Goal: Complete application form: Complete application form

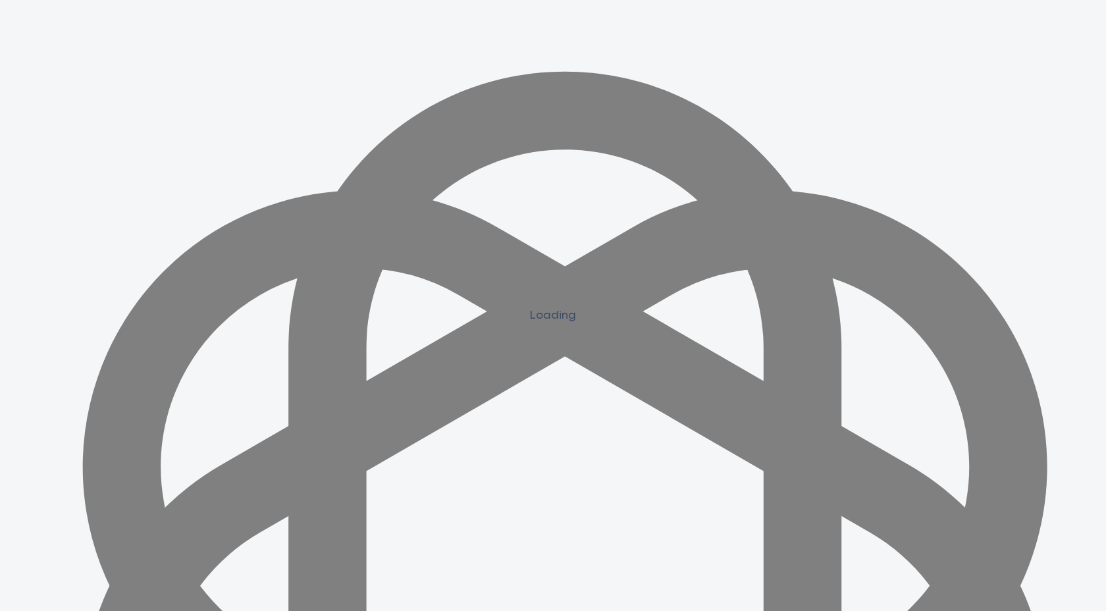
scroll to position [1169, 0]
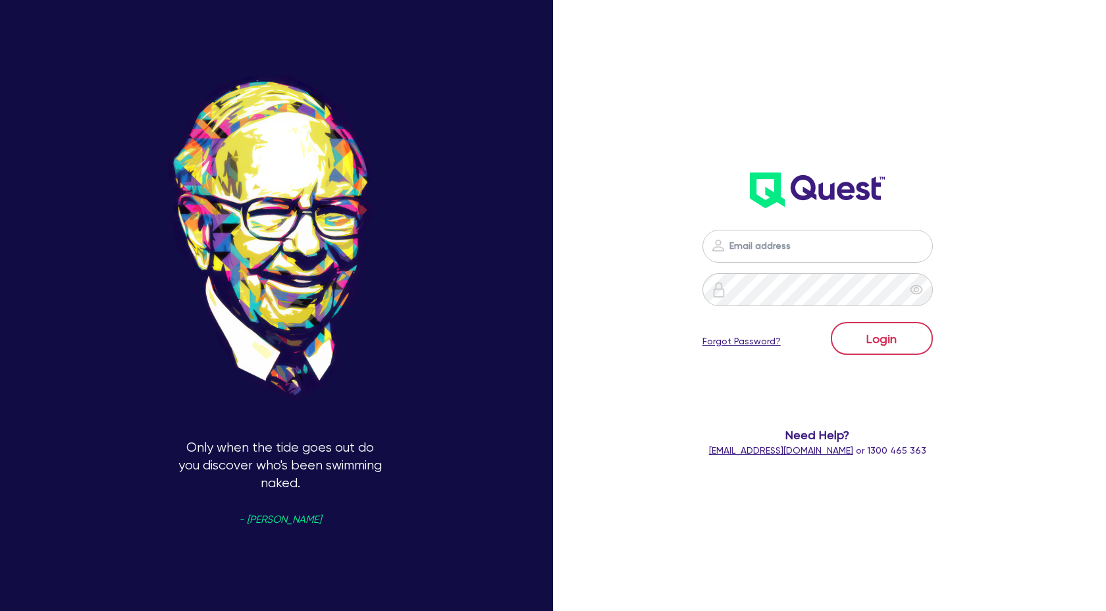
scroll to position [1184, 0]
type input "[PERSON_NAME][EMAIL_ADDRESS][DOMAIN_NAME]"
click at [867, 349] on button "Login" at bounding box center [882, 338] width 102 height 33
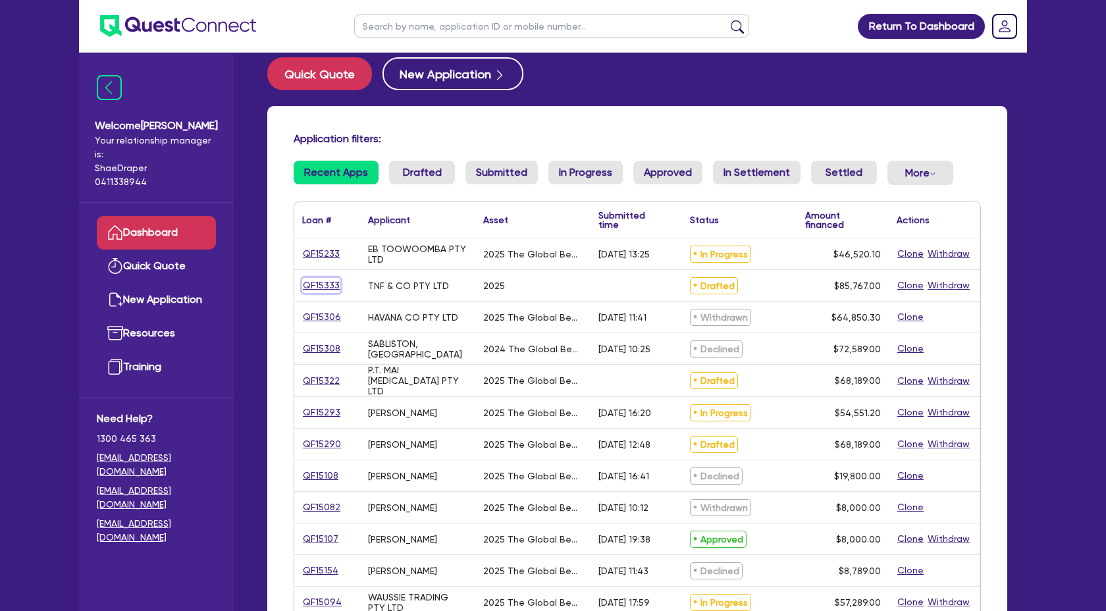
click at [319, 294] on div "QF15333" at bounding box center [327, 285] width 66 height 31
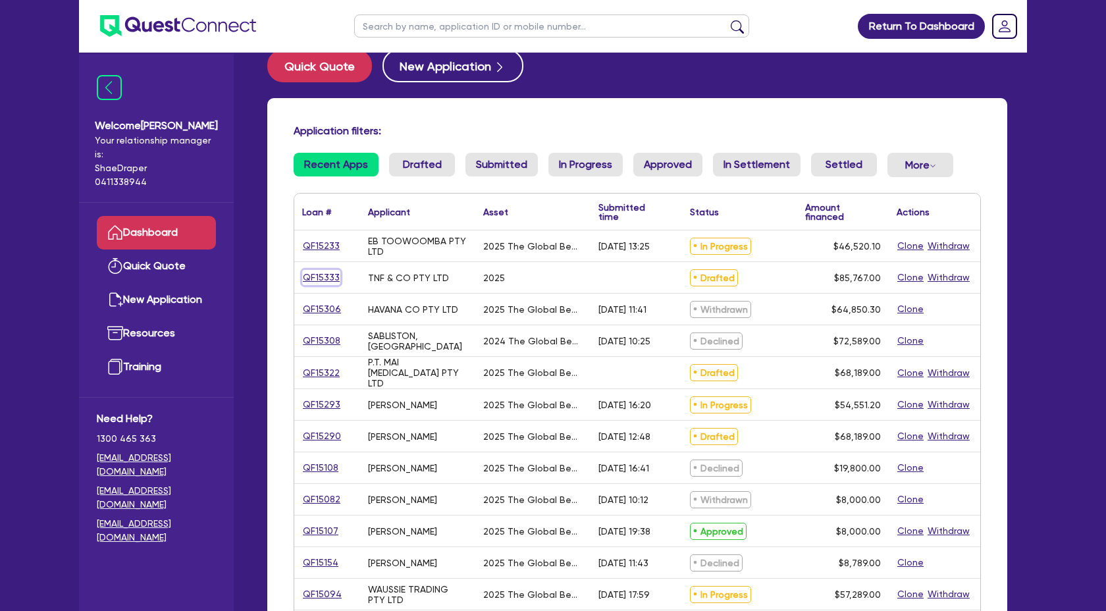
scroll to position [27, 0]
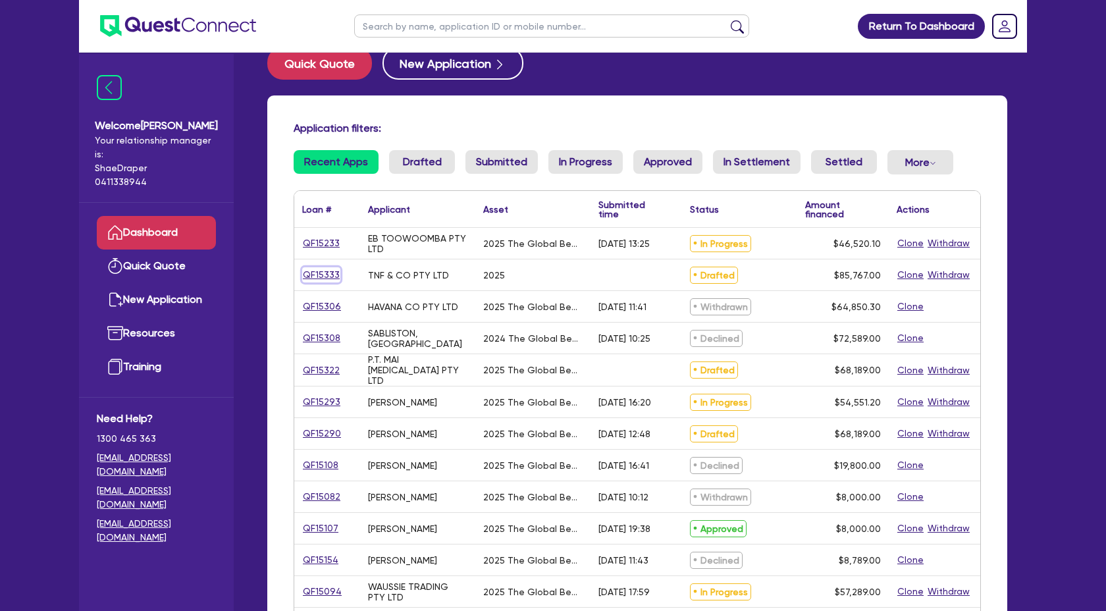
click at [329, 278] on link "QF15333" at bounding box center [321, 274] width 38 height 15
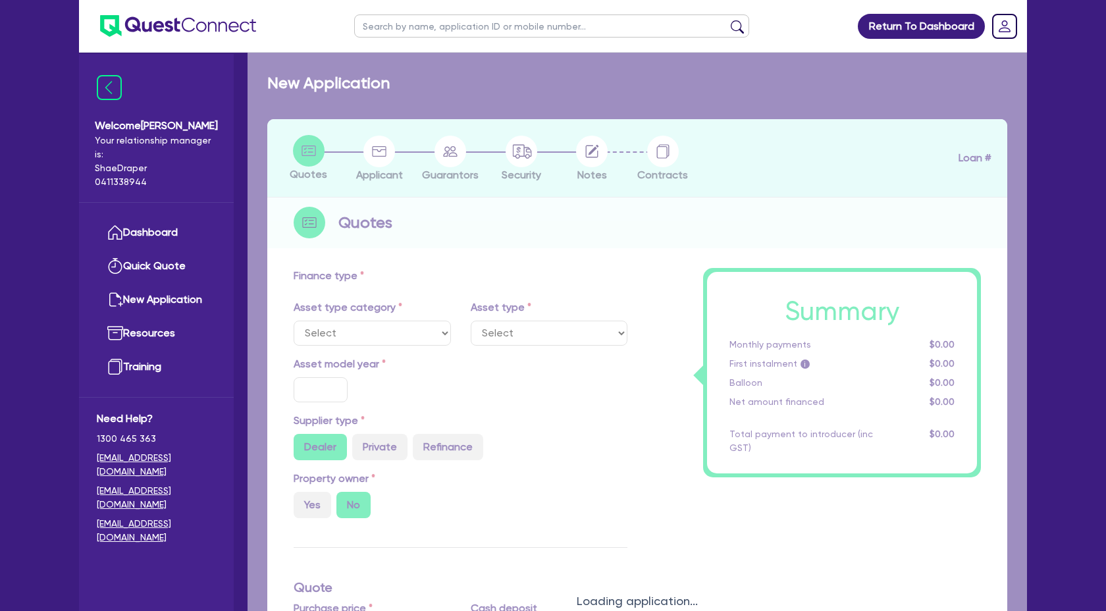
select select "TERTIARY_ASSETS"
type input "2025"
type input "85,767"
type input "4"
type input "3,430.68"
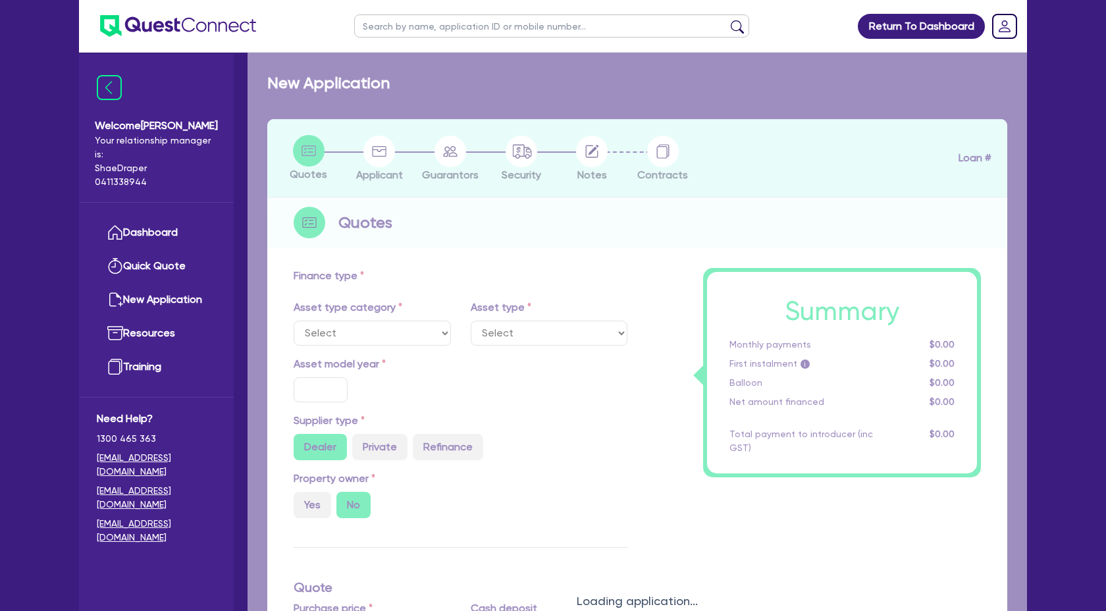
type input "17.95"
select select "BEAUTY_EQUIPMENT"
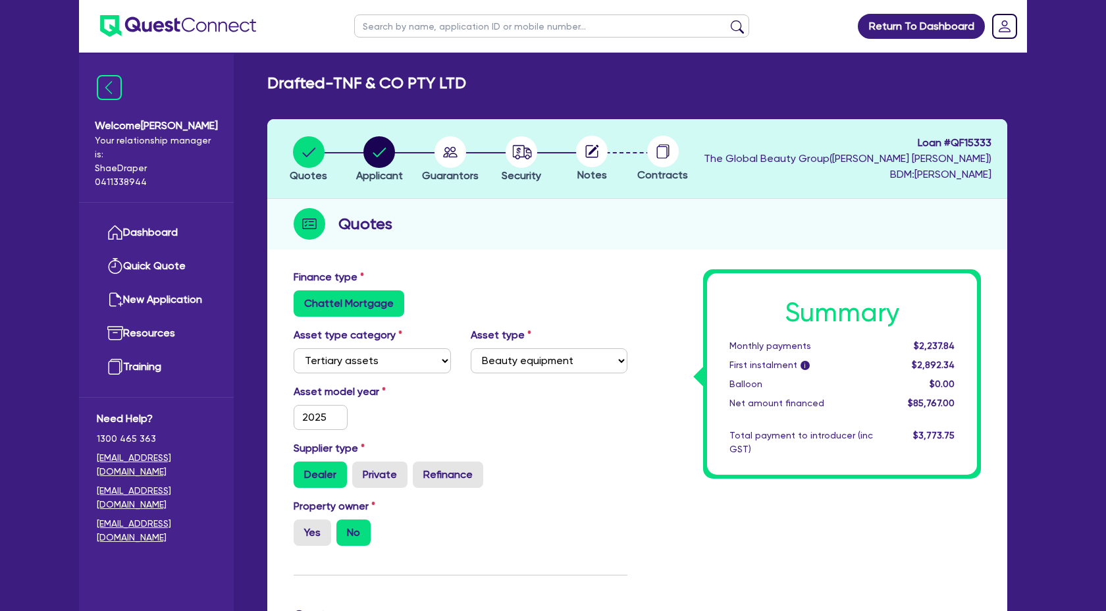
click at [537, 390] on div "Asset model year [DATE]" at bounding box center [460, 412] width 353 height 57
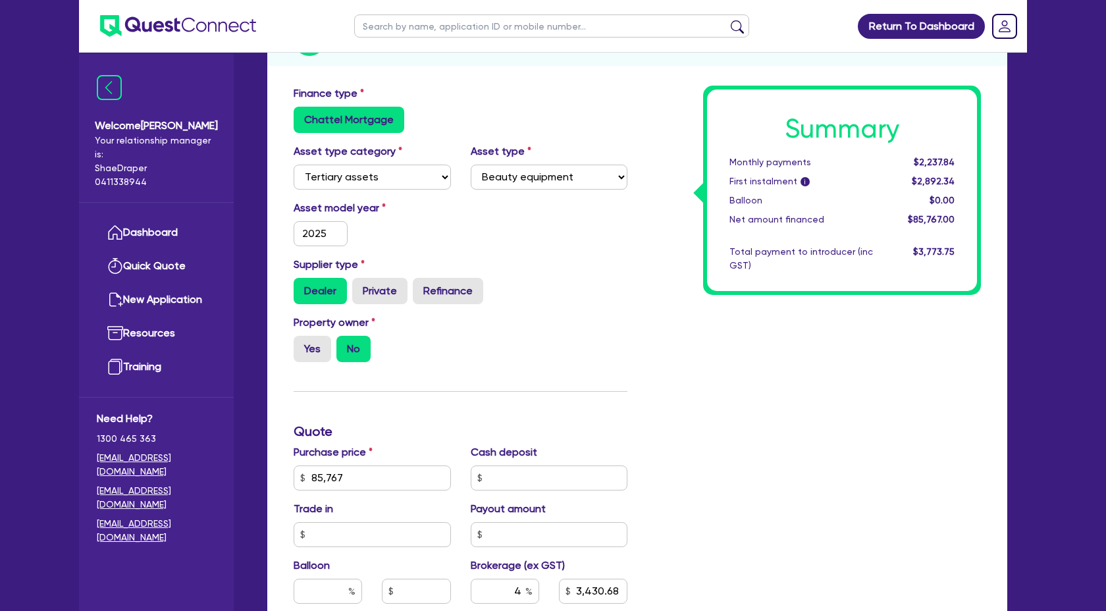
scroll to position [188, 0]
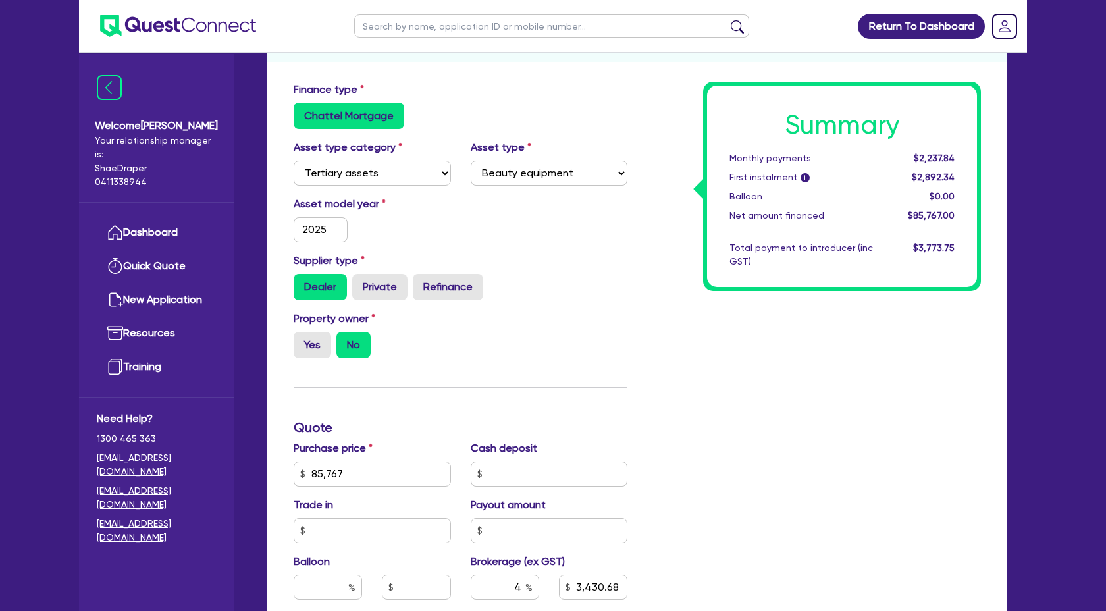
click at [582, 327] on div "Property owner Yes No" at bounding box center [460, 340] width 353 height 58
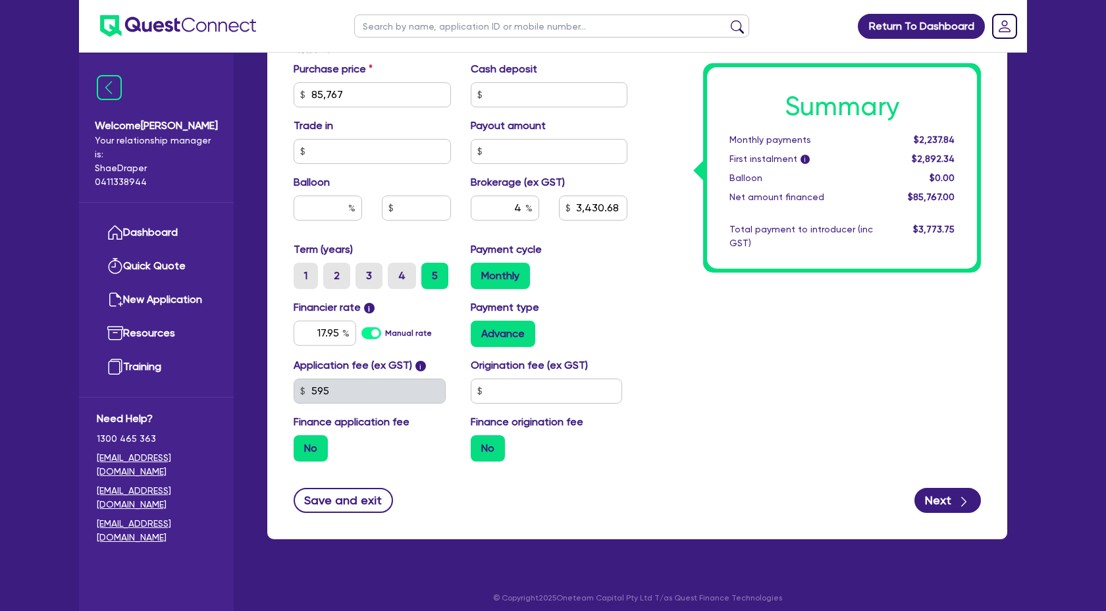
scroll to position [575, 0]
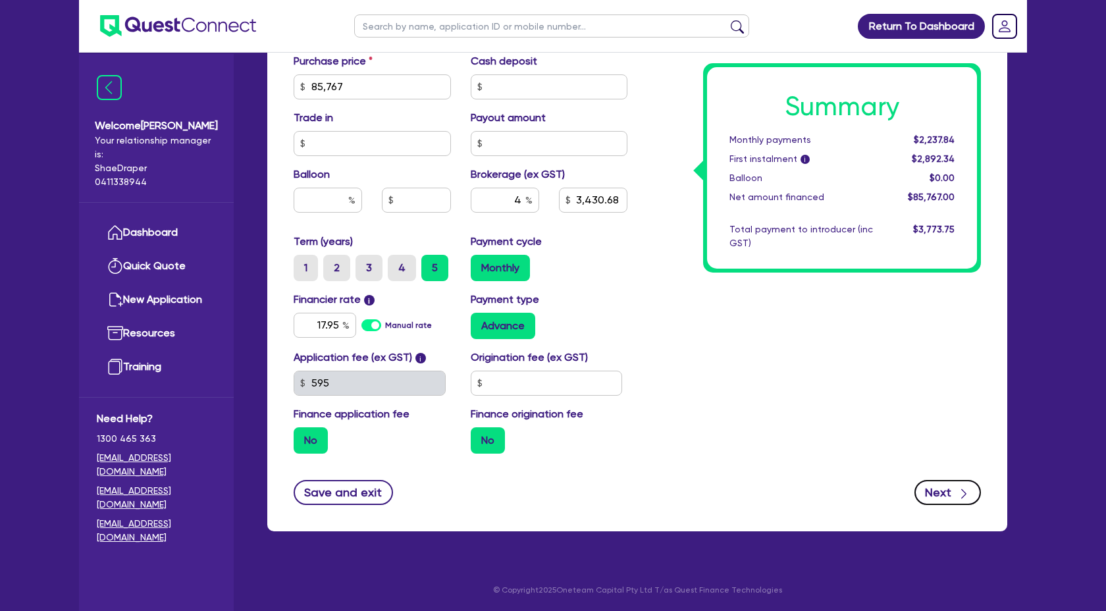
click at [950, 482] on button "Next" at bounding box center [947, 492] width 66 height 25
type input "85,767"
type input "3,430.68"
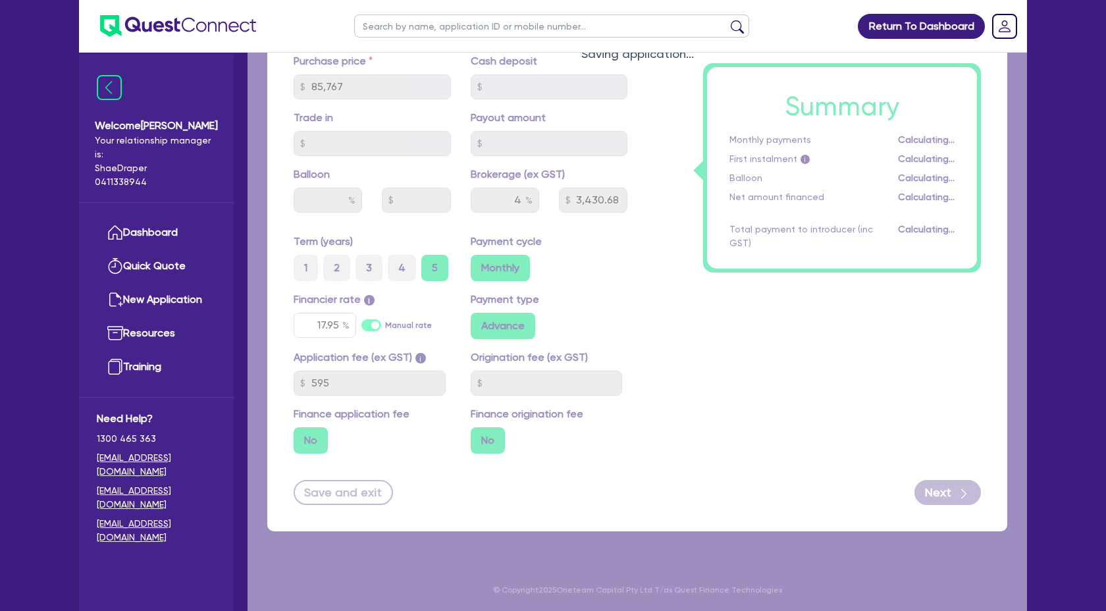
select select "COMPANY"
select select "HEALTH_BEAUTY"
select select "OTHER_HEALTH_BEAUTY"
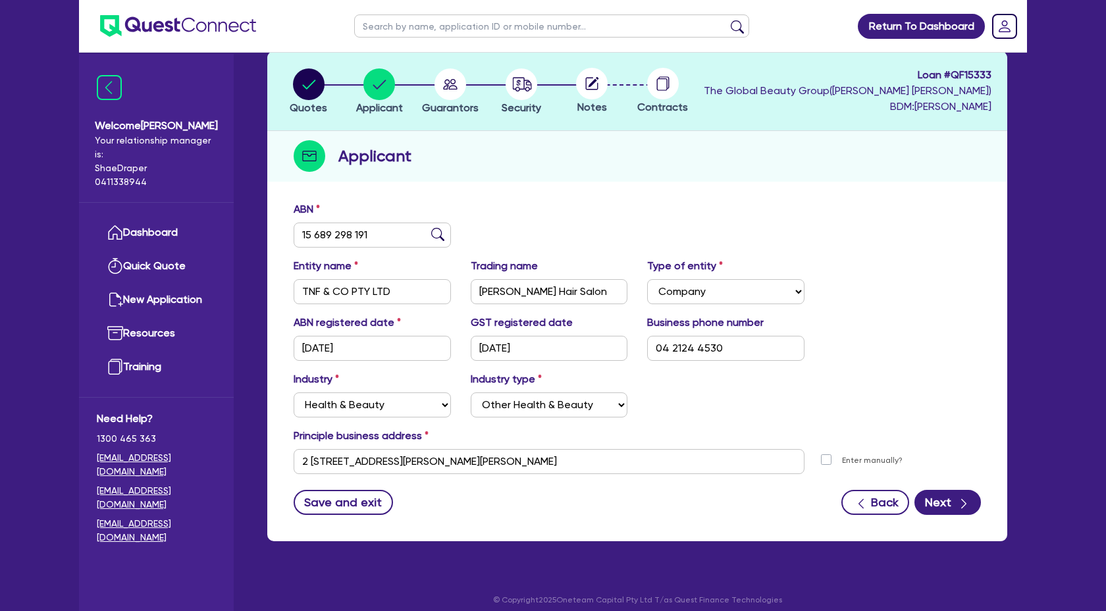
scroll to position [78, 0]
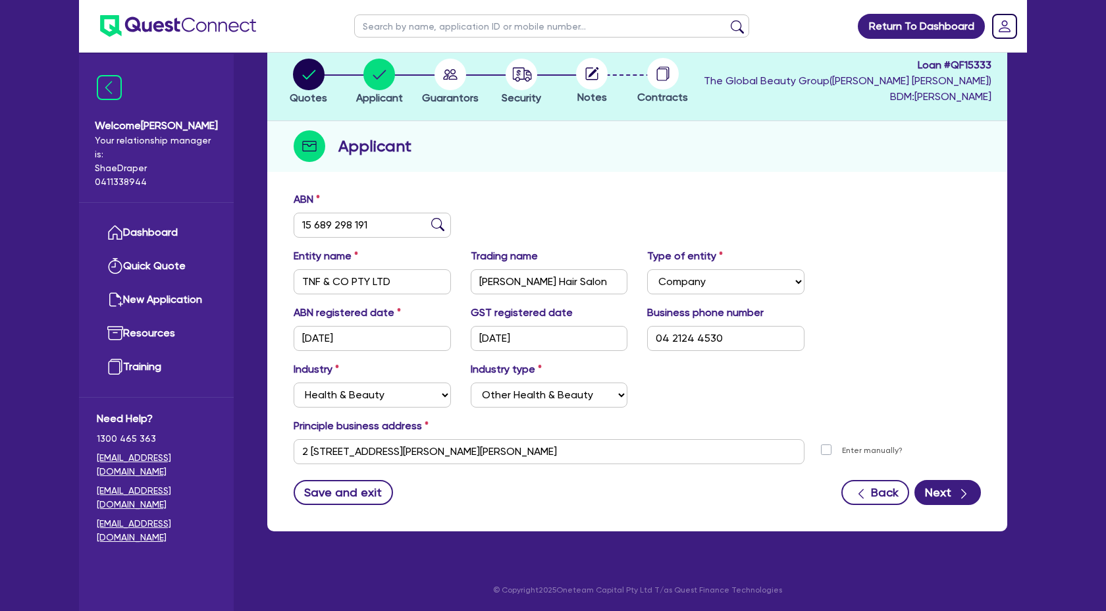
click at [984, 489] on div "Save and exit Back Next" at bounding box center [637, 492] width 707 height 25
click at [973, 490] on button "Next" at bounding box center [947, 492] width 66 height 25
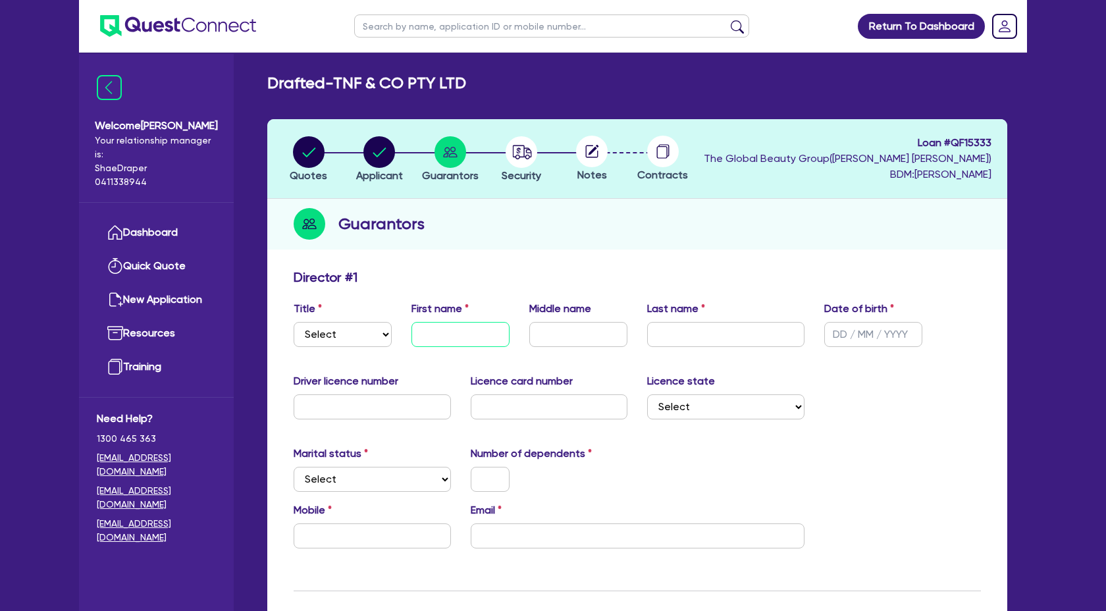
click at [430, 328] on input "text" at bounding box center [460, 334] width 98 height 25
click at [374, 334] on select "Select Mr Mrs Ms Miss Dr" at bounding box center [343, 334] width 98 height 25
select select "MRS"
click at [294, 322] on select "Select Mr Mrs Ms Miss Dr" at bounding box center [343, 334] width 98 height 25
click at [449, 338] on input "text" at bounding box center [460, 334] width 98 height 25
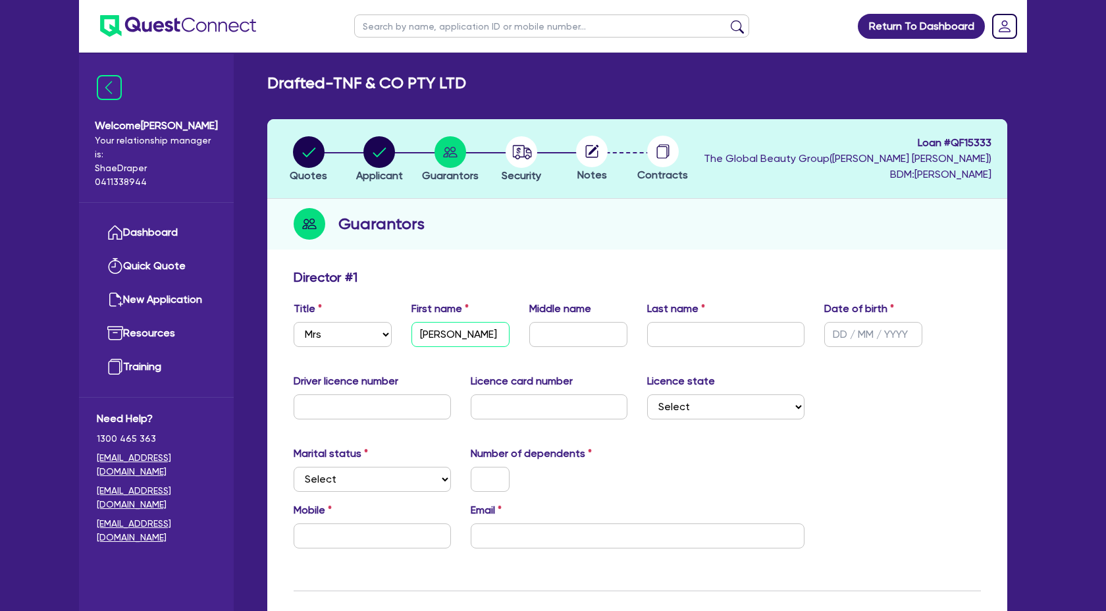
type input "[PERSON_NAME]"
click at [672, 340] on input "text" at bounding box center [725, 334] width 157 height 25
type input "[PERSON_NAME]"
click at [835, 338] on input "text" at bounding box center [873, 334] width 98 height 25
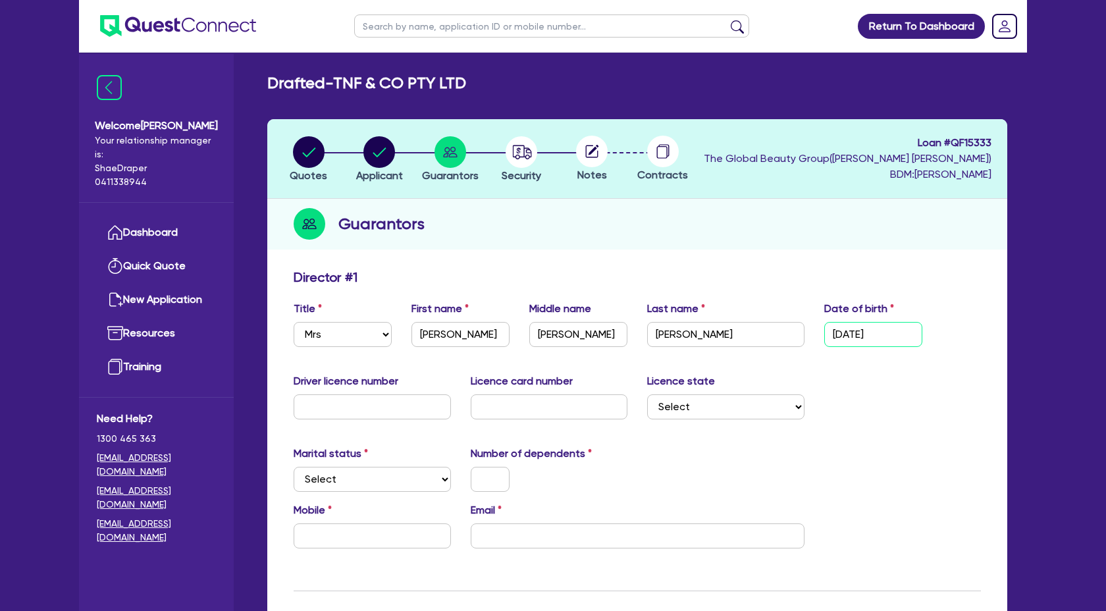
type input "[DATE]"
click at [333, 401] on input "text" at bounding box center [372, 406] width 157 height 25
click at [359, 399] on input "071757" at bounding box center [372, 406] width 157 height 25
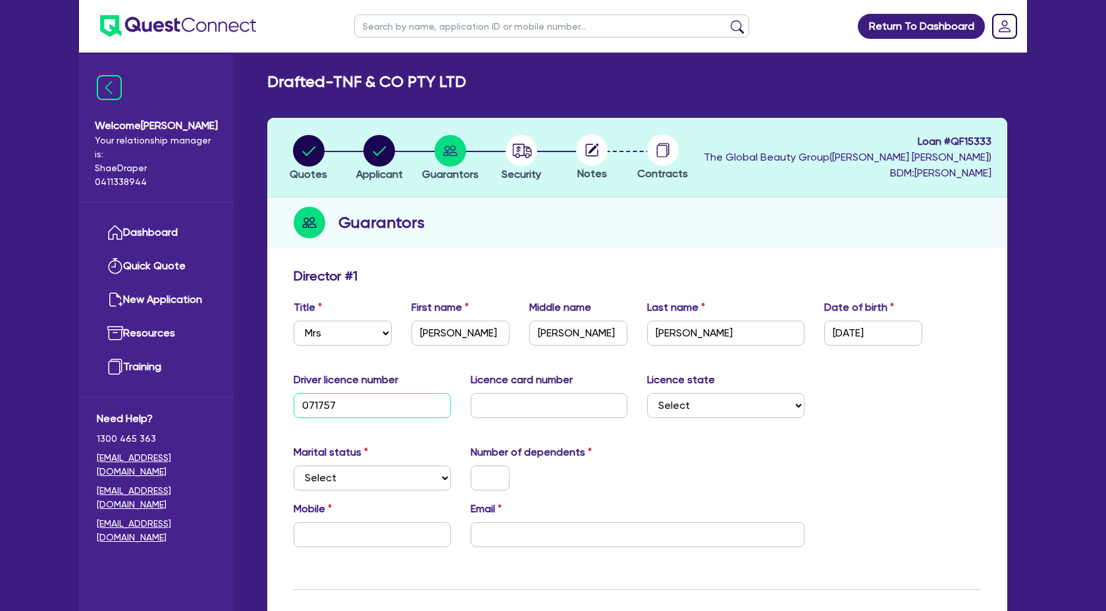
click at [347, 401] on input "071757" at bounding box center [372, 405] width 157 height 25
type input "071575818"
click at [488, 403] on input "text" at bounding box center [549, 405] width 157 height 25
type input "9370E66B67"
click at [772, 411] on select "Select [GEOGRAPHIC_DATA] [GEOGRAPHIC_DATA] [GEOGRAPHIC_DATA] [GEOGRAPHIC_DATA] …" at bounding box center [725, 405] width 157 height 25
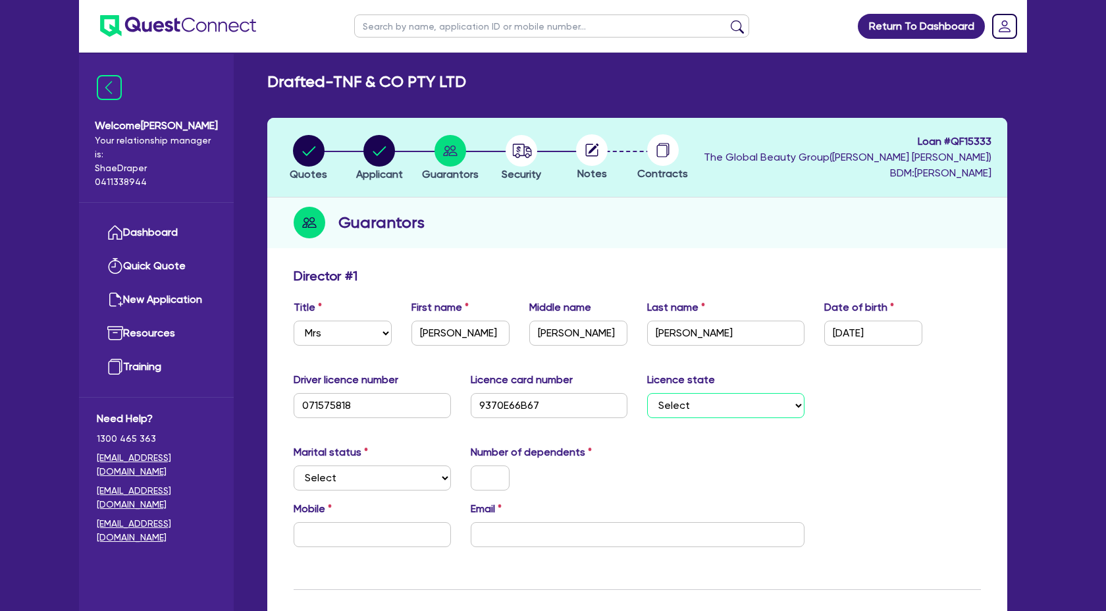
select select "QLD"
click at [647, 393] on select "Select [GEOGRAPHIC_DATA] [GEOGRAPHIC_DATA] [GEOGRAPHIC_DATA] [GEOGRAPHIC_DATA] …" at bounding box center [725, 405] width 157 height 25
click at [369, 471] on select "Select Single Married De Facto / Partner" at bounding box center [372, 477] width 157 height 25
select select "MARRIED"
click at [294, 465] on select "Select Single Married De Facto / Partner" at bounding box center [372, 477] width 157 height 25
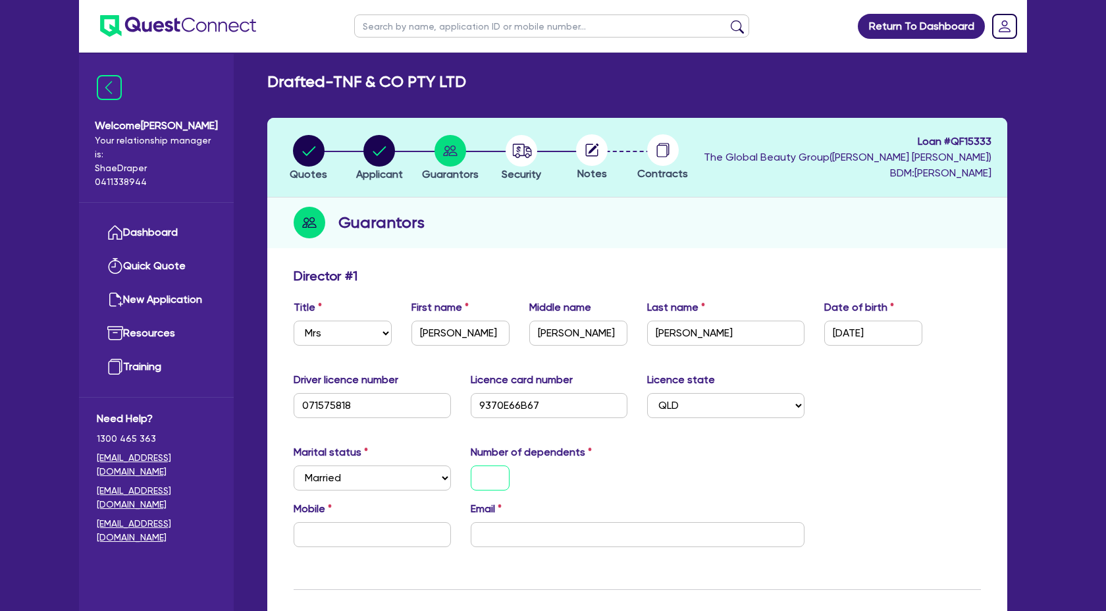
click at [488, 482] on input "text" at bounding box center [490, 477] width 39 height 25
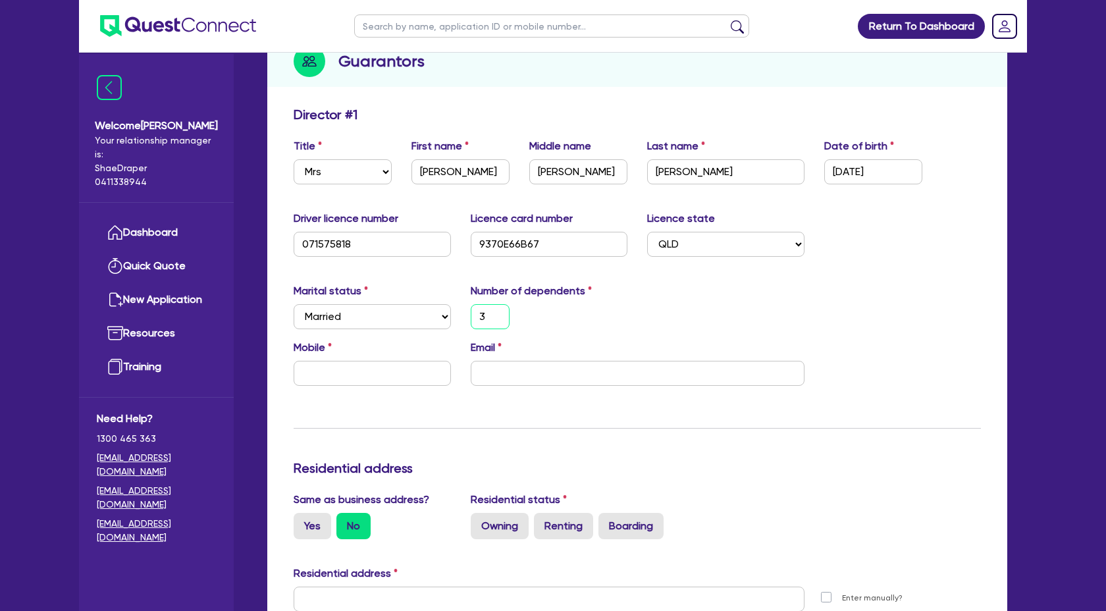
scroll to position [195, 0]
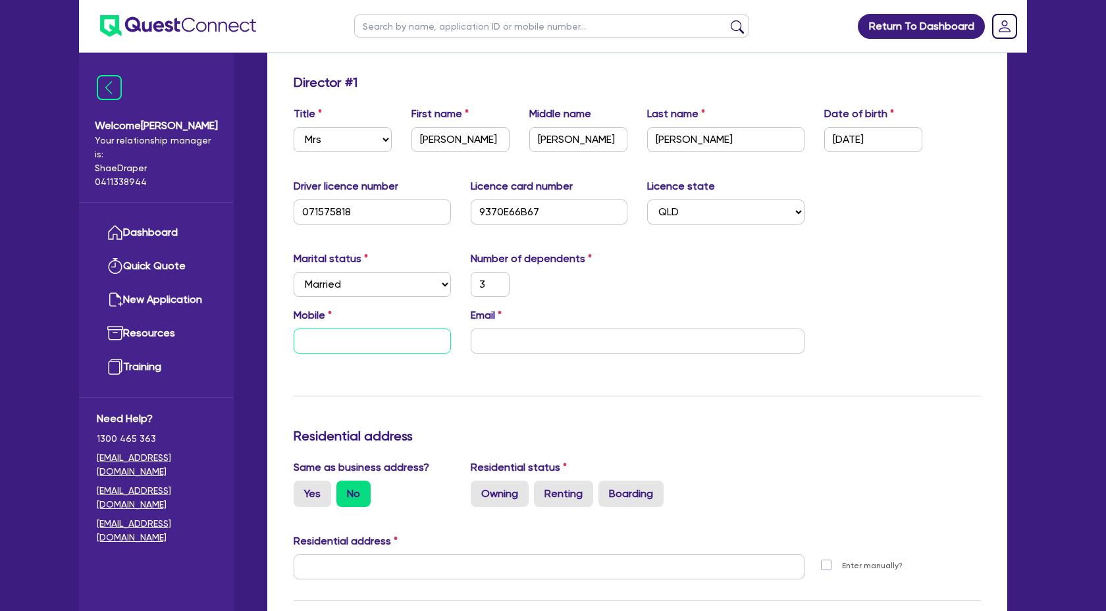
drag, startPoint x: 319, startPoint y: 335, endPoint x: 405, endPoint y: 340, distance: 85.7
click at [319, 335] on input "text" at bounding box center [372, 340] width 157 height 25
paste input "0421 244 530"
type input "3"
type input "0421 244 530"
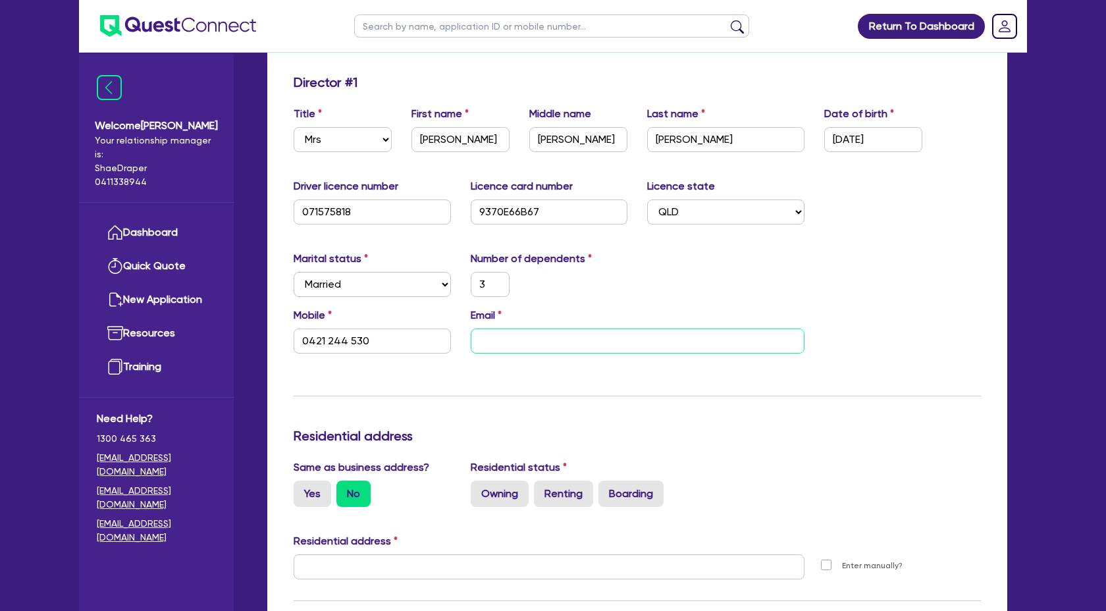
click at [521, 341] on input "email" at bounding box center [638, 340] width 334 height 25
paste input "[PERSON_NAME][EMAIL_ADDRESS][DOMAIN_NAME]"
type input "3"
type input "0421 244 530"
type input "[PERSON_NAME][EMAIL_ADDRESS][DOMAIN_NAME]"
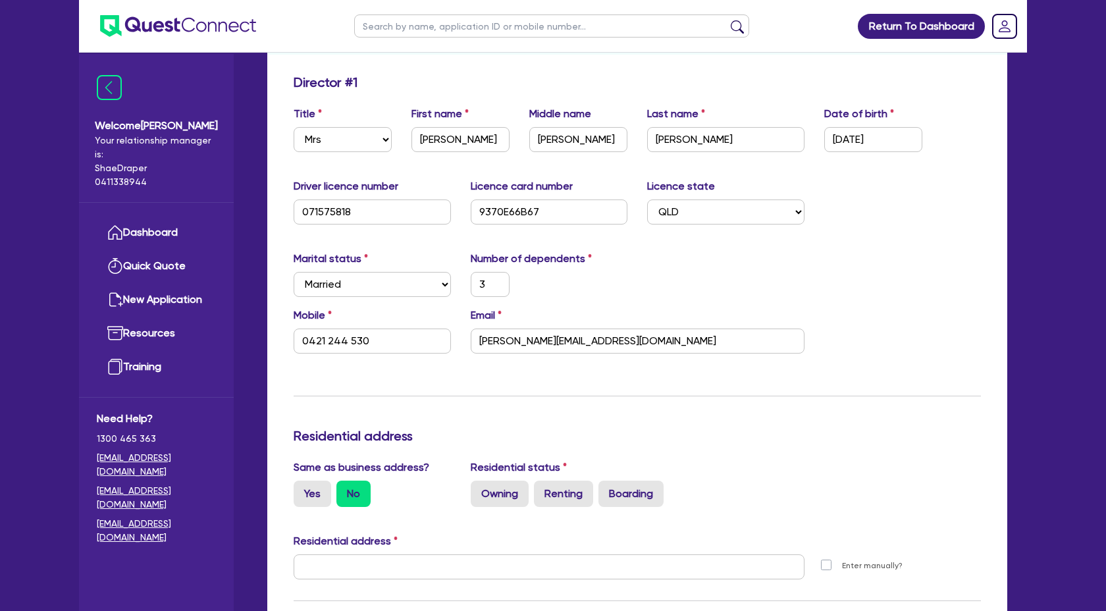
click at [840, 480] on div "Same as business address? Yes No Residential status Owning Renting Boarding" at bounding box center [637, 488] width 707 height 58
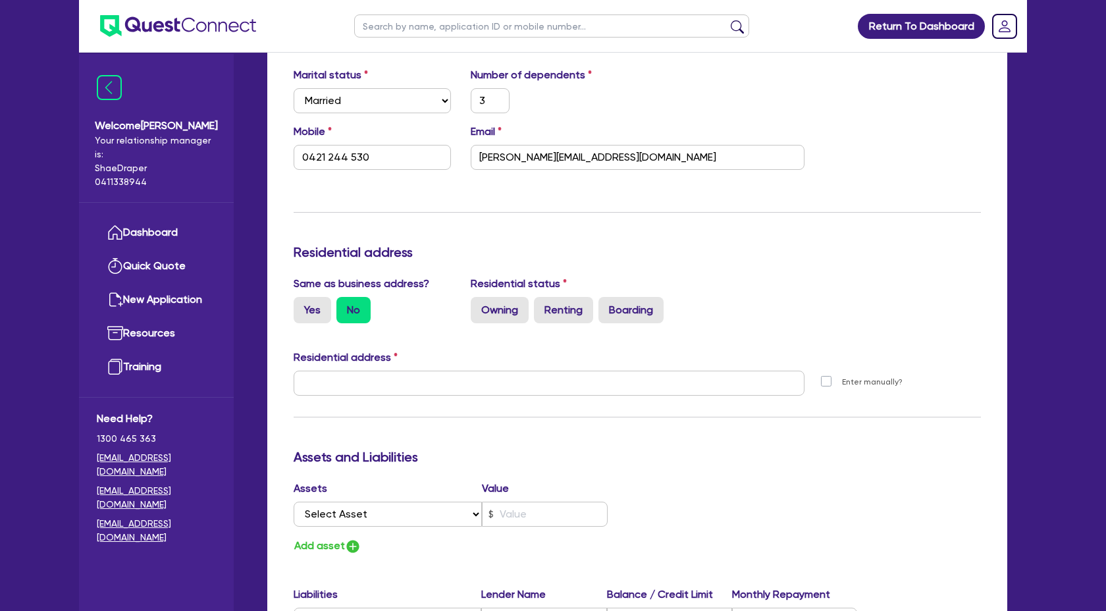
scroll to position [388, 0]
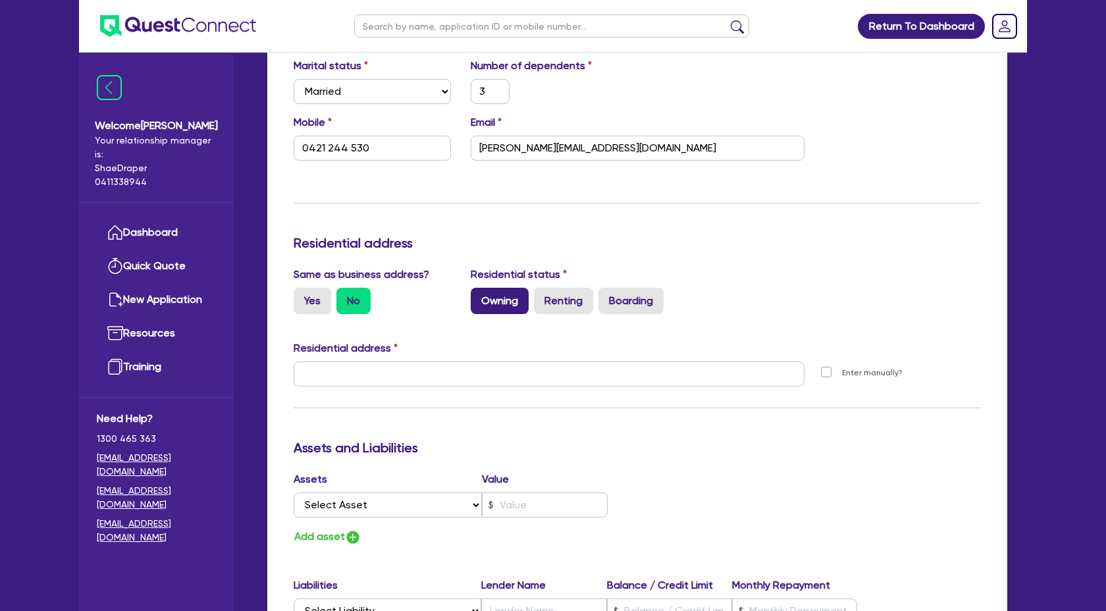
click at [481, 300] on label "Owning" at bounding box center [500, 301] width 58 height 26
click at [479, 296] on input "Owning" at bounding box center [475, 292] width 9 height 9
radio input "true"
type input "3"
type input "0421 244 530"
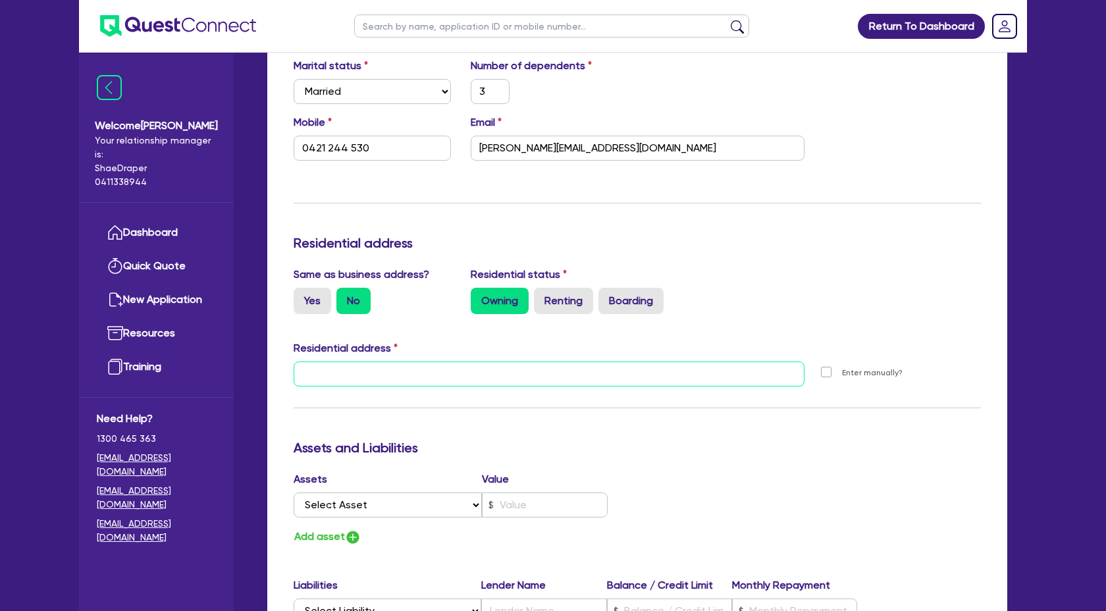
click at [347, 378] on input "text" at bounding box center [549, 373] width 511 height 25
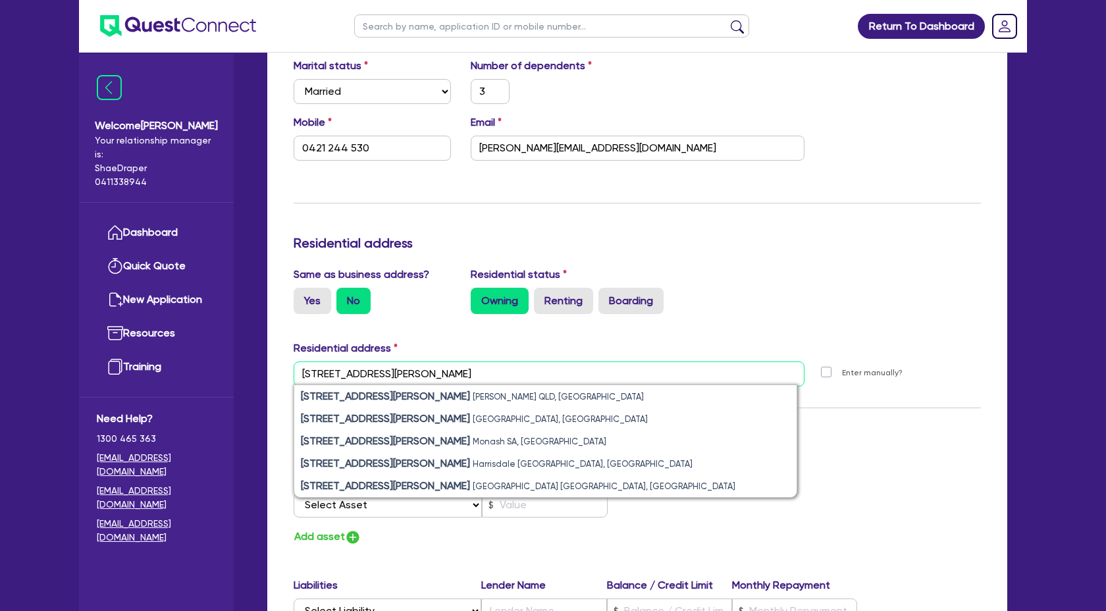
type input "[STREET_ADDRESS][PERSON_NAME]"
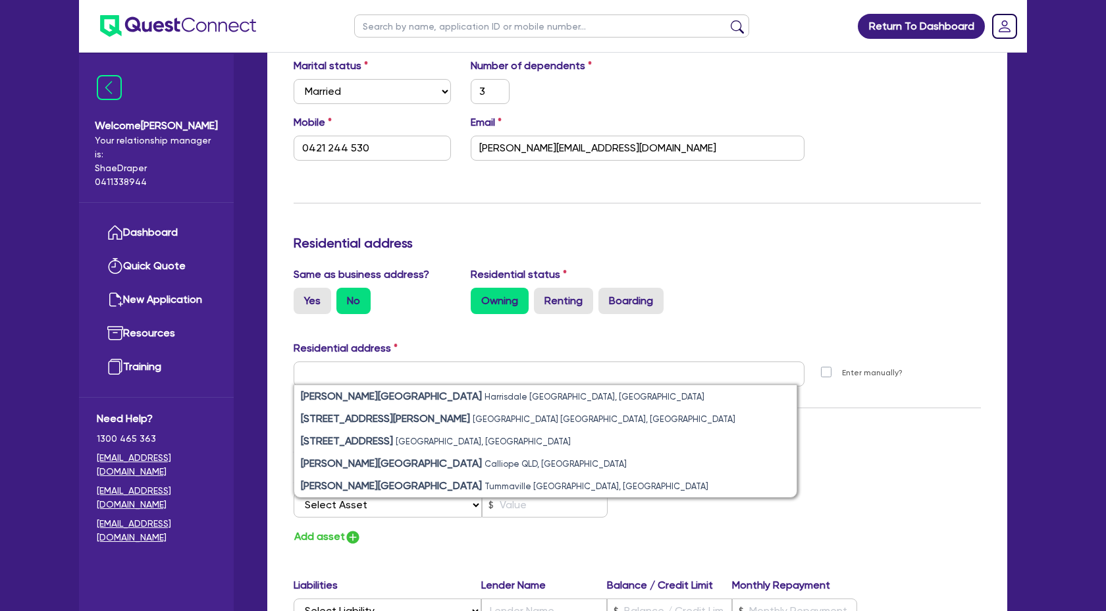
click at [842, 369] on label "Enter manually?" at bounding box center [872, 373] width 61 height 13
click at [824, 369] on input "Enter manually?" at bounding box center [829, 371] width 11 height 13
checkbox input "true"
type input "3"
type input "0421 244 530"
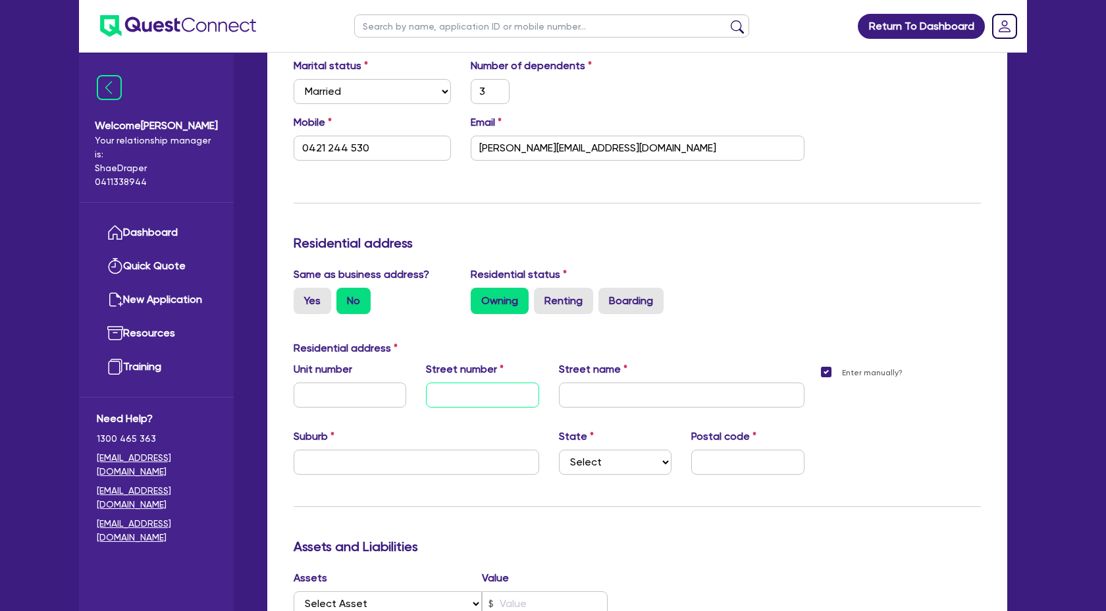
click at [495, 400] on input "text" at bounding box center [482, 394] width 113 height 25
type input "3"
type input "0421 244 530"
type input "5"
type input "3"
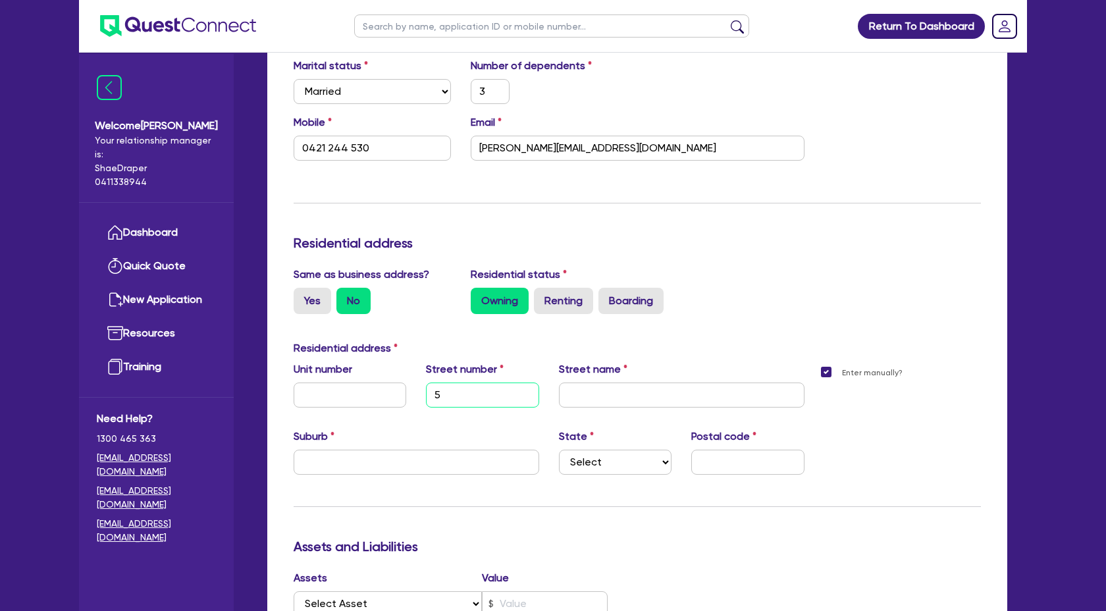
type input "0421 244 530"
type input "59"
type input "3"
type input "0421 244 530"
type input "W"
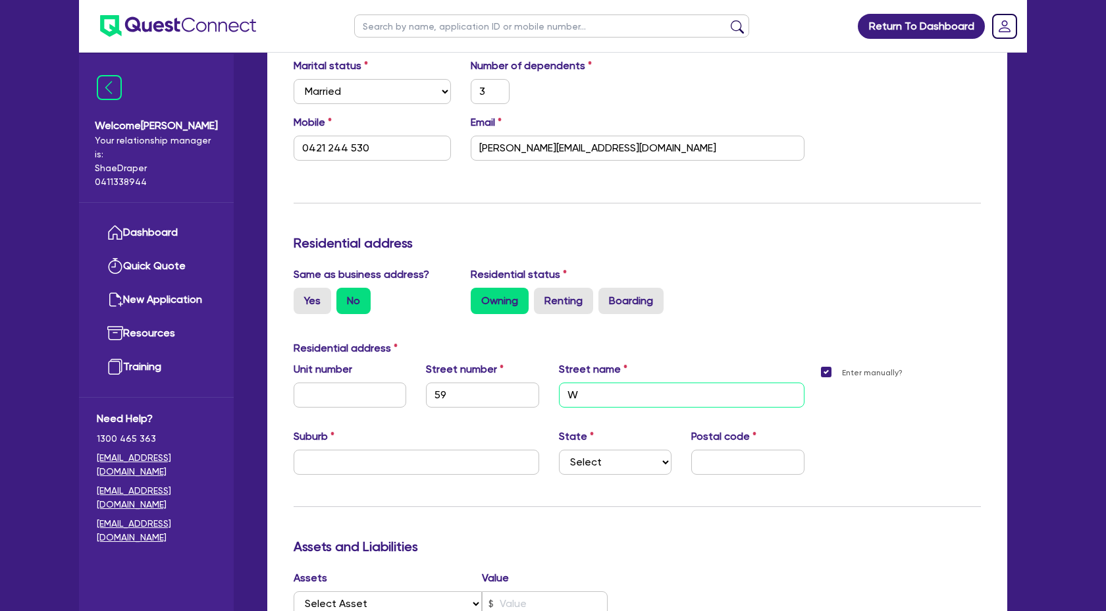
type input "3"
type input "0421 244 530"
type input "Wr"
type input "3"
type input "0421 244 530"
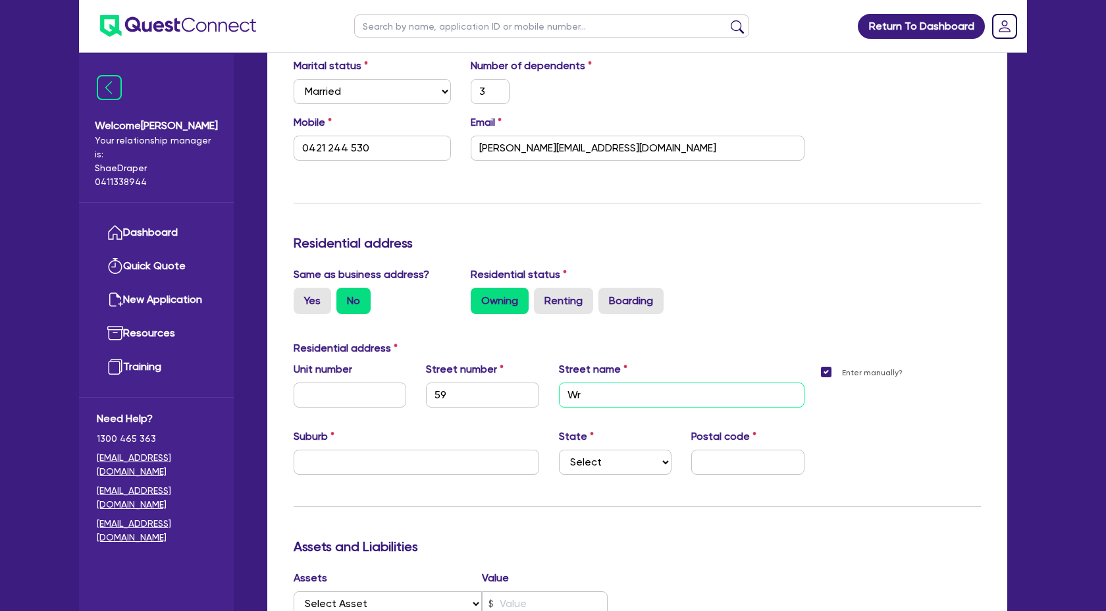
type input "Wri"
type input "3"
type input "0421 244 530"
type input "Wrig"
type input "3"
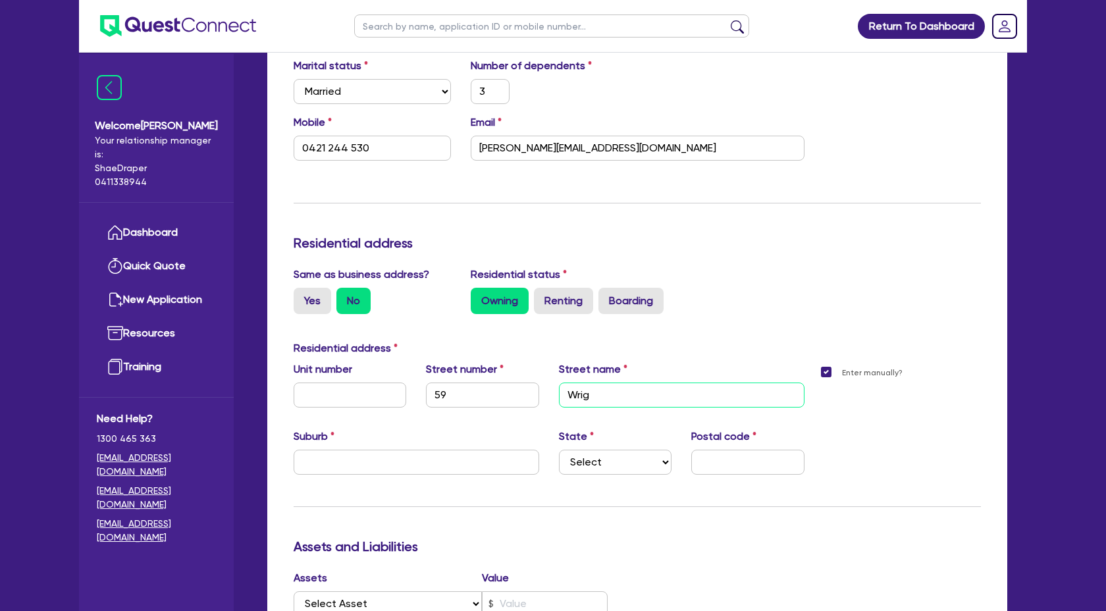
type input "0421 244 530"
type input "Wrigh"
type input "3"
type input "0421 244 530"
type input "[PERSON_NAME]"
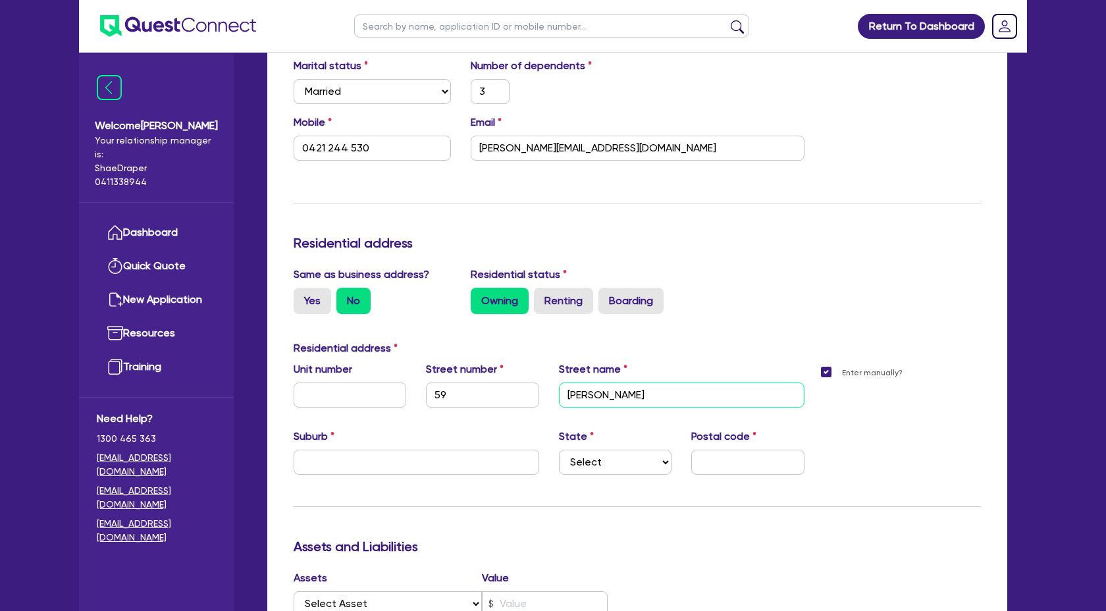
type input "3"
type input "0421 244 530"
type input "[PERSON_NAME]"
type input "3"
type input "0421 244 530"
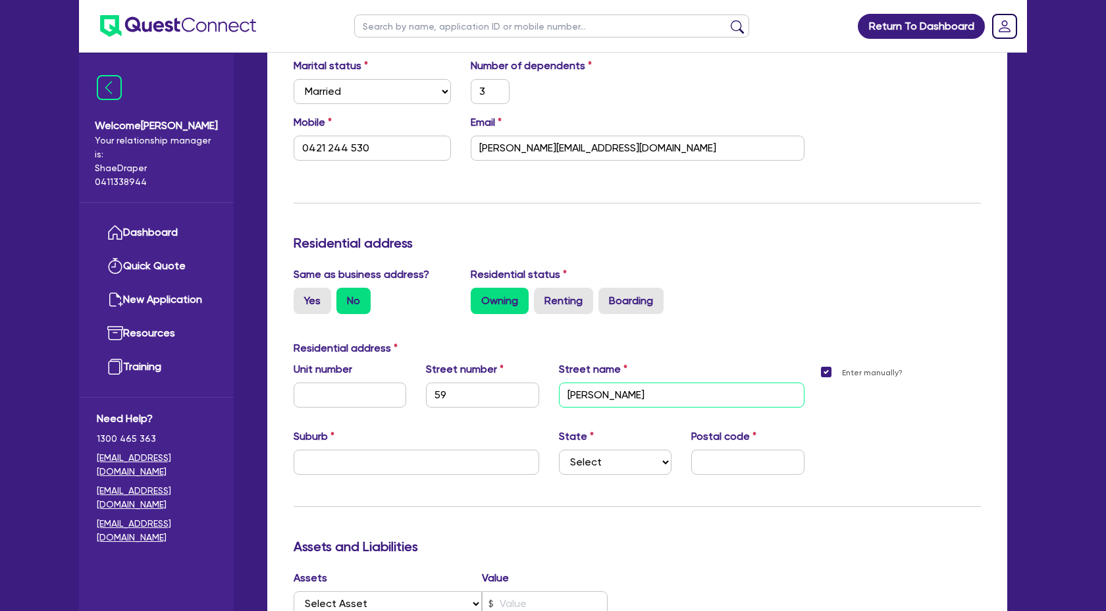
type input "[PERSON_NAME] R"
type input "3"
type input "0421 244 530"
type input "[PERSON_NAME]"
type input "3"
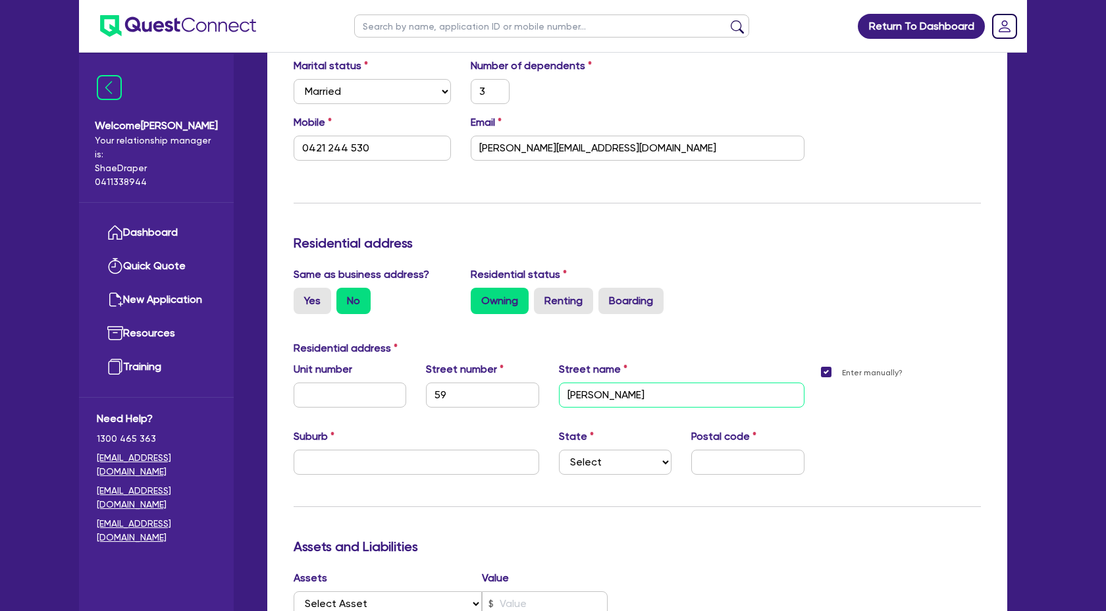
type input "0421 244 530"
type input "[PERSON_NAME] [PERSON_NAME]"
type input "3"
type input "0421 244 530"
type input "[PERSON_NAME][GEOGRAPHIC_DATA]"
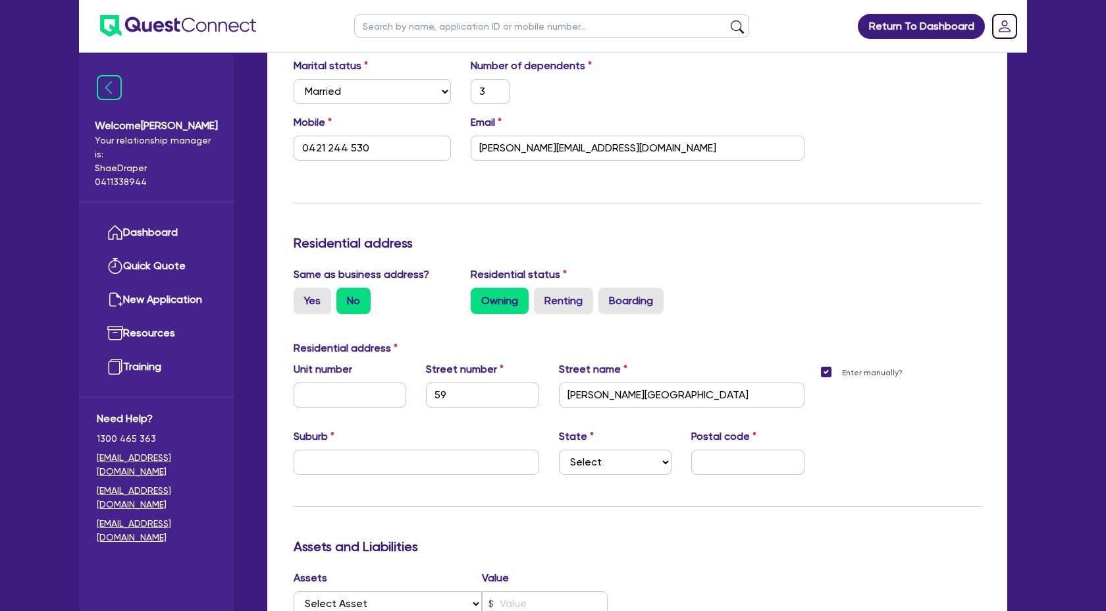
click at [390, 475] on div "Suburb State Select [GEOGRAPHIC_DATA] [GEOGRAPHIC_DATA] [GEOGRAPHIC_DATA] [GEOG…" at bounding box center [549, 456] width 530 height 57
click at [399, 463] on input "text" at bounding box center [416, 461] width 245 height 25
type input "3"
type input "0421 244 530"
type input "G"
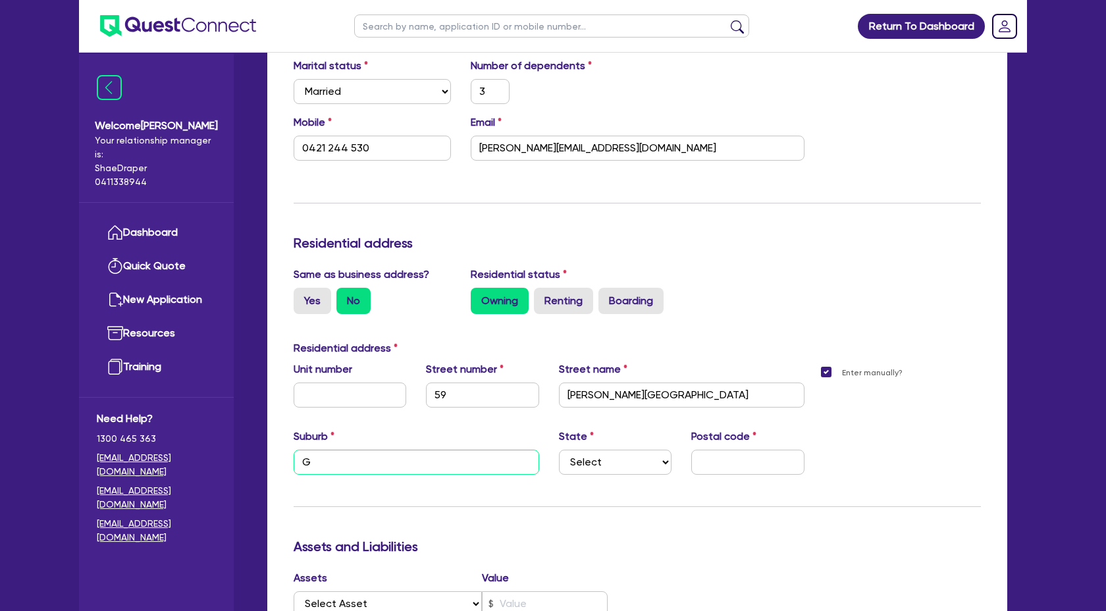
type input "3"
type input "0421 244 530"
type input "Gr"
type input "3"
type input "0421 244 530"
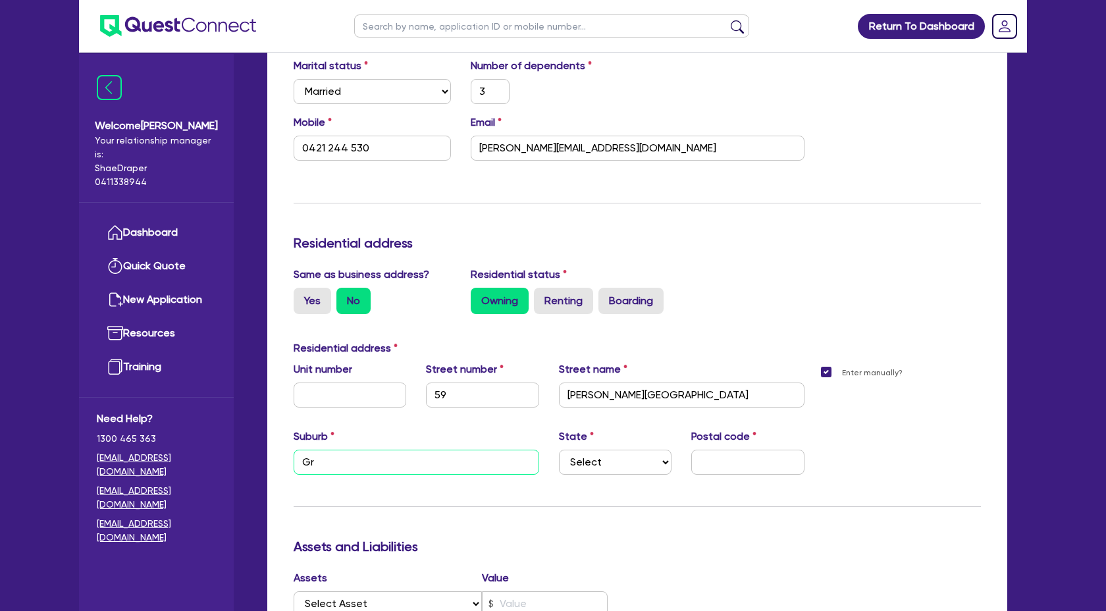
type input "Gra"
type input "3"
type input "0421 244 530"
type input "Gras"
type input "3"
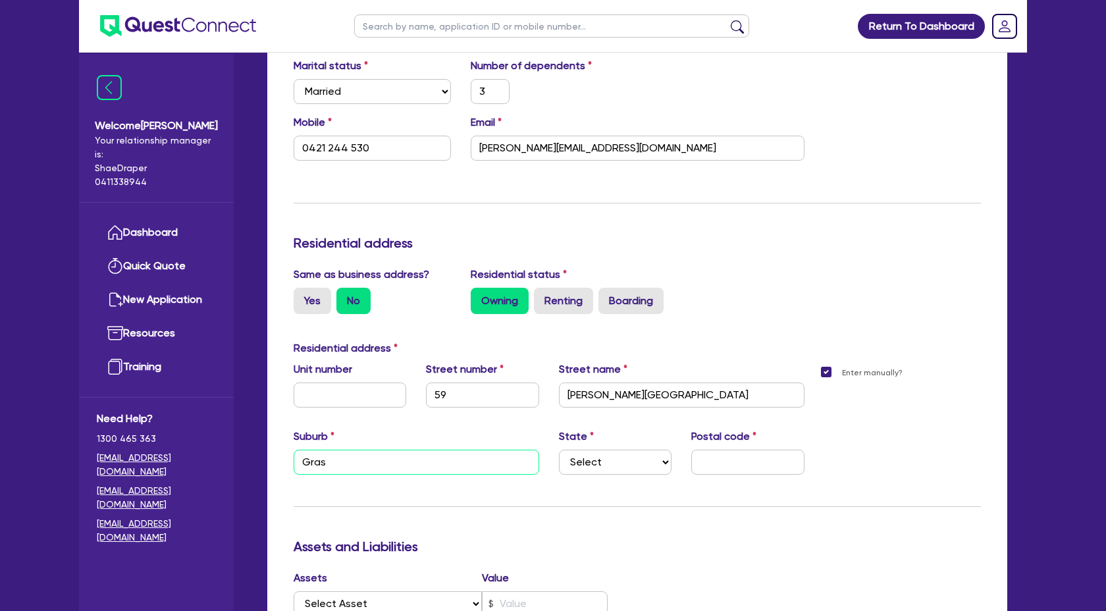
type input "0421 244 530"
type input "Grass"
type input "3"
type input "0421 244 530"
type input "Grasst"
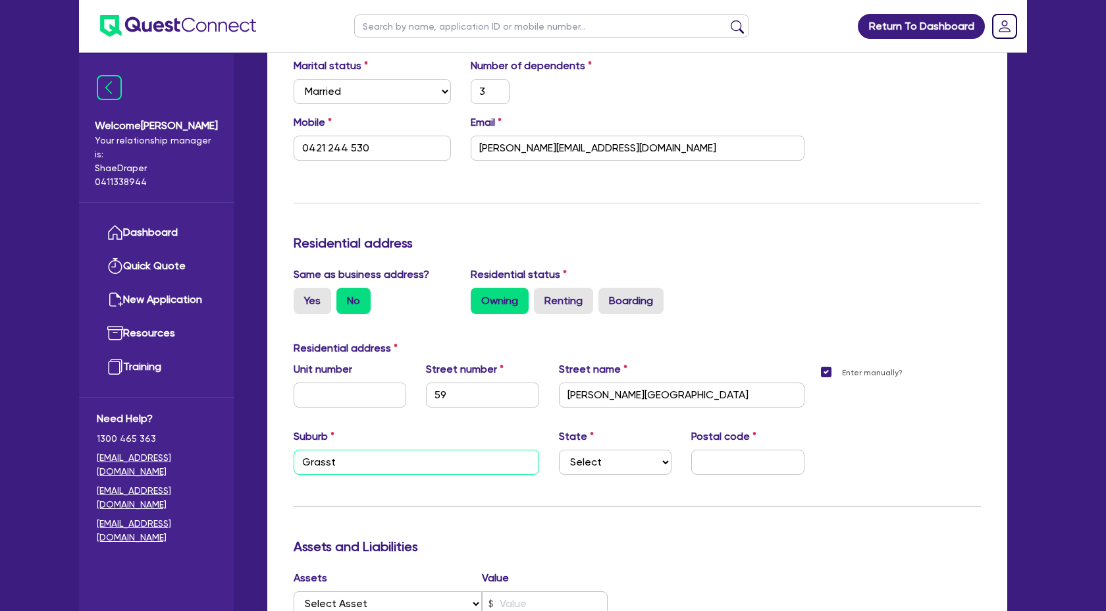
type input "3"
type input "0421 244 530"
type input "Grasstr"
type input "3"
type input "0421 244 530"
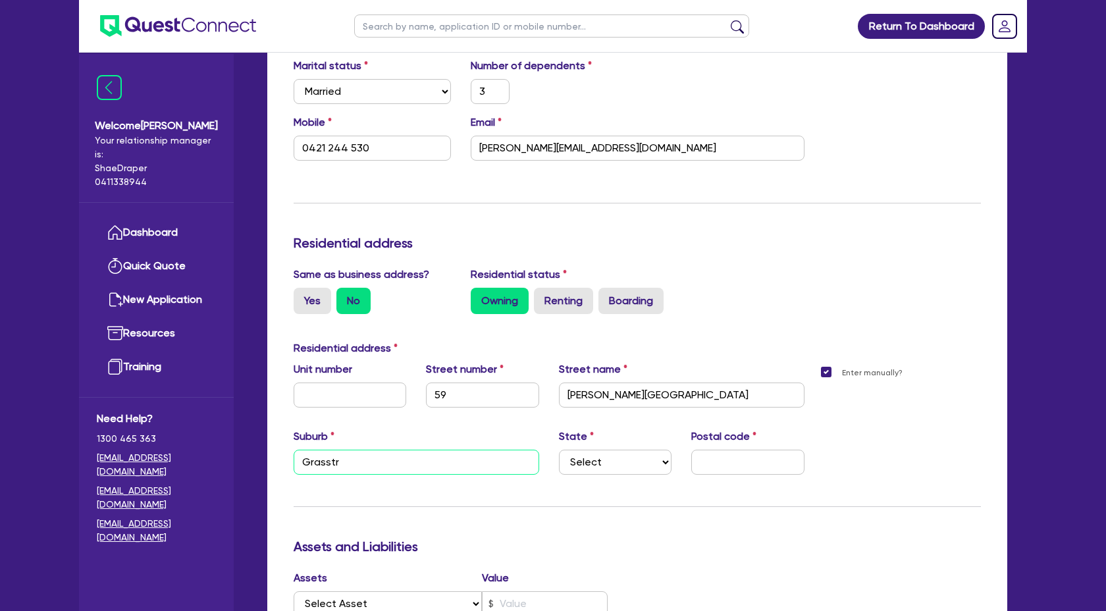
type input "Grasstre"
type input "3"
type input "0421 244 530"
type input "Grasstree"
type input "3"
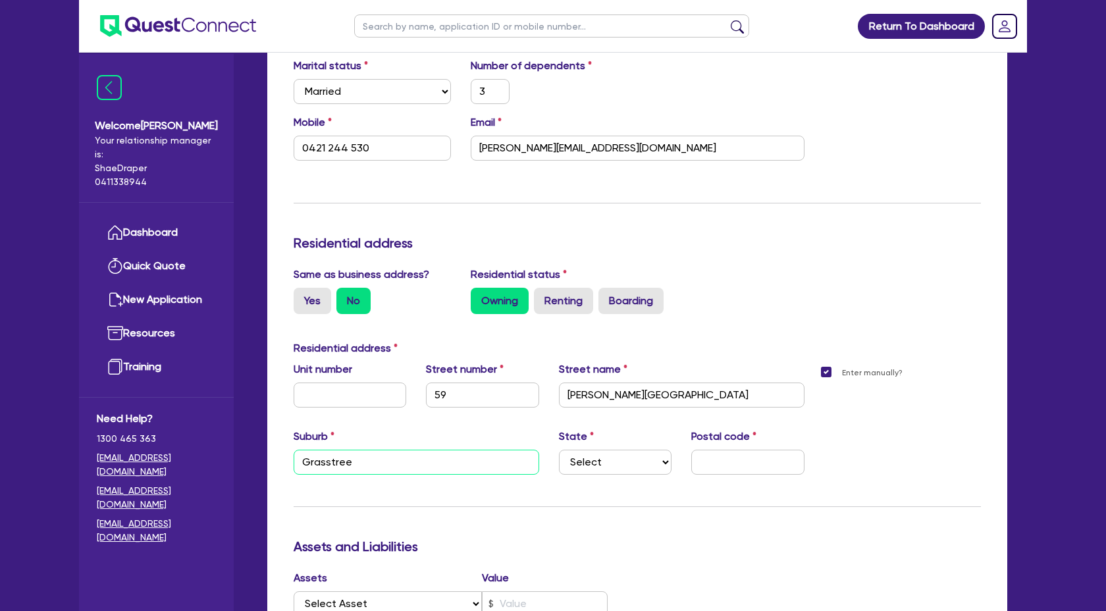
type input "0421 244 530"
type input "Grasstree"
type input "3"
type input "0421 244 530"
type input "Grasstree B"
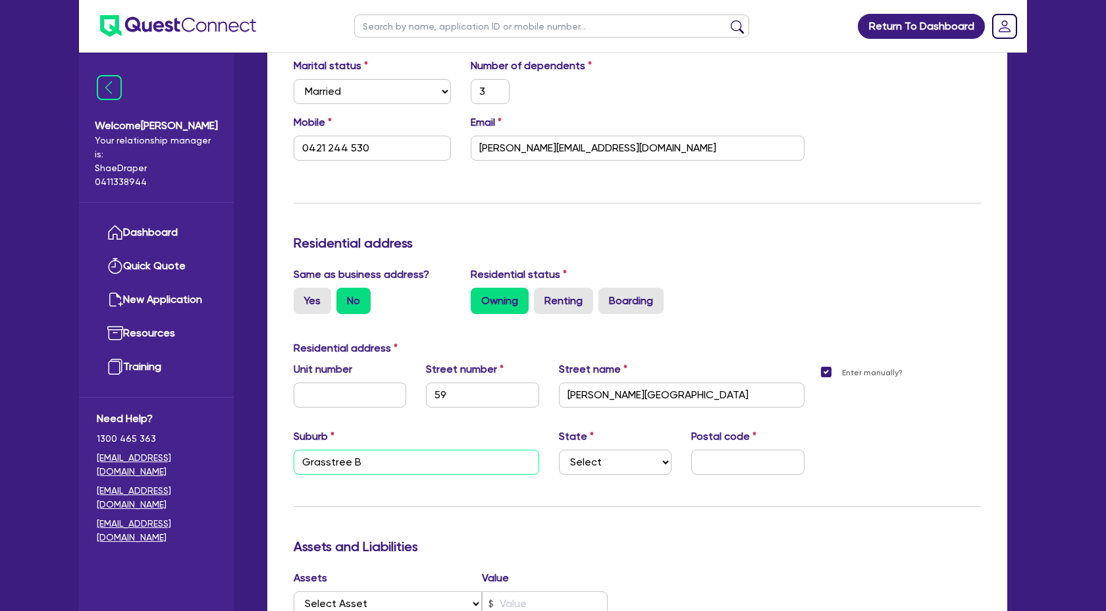
type input "3"
type input "0421 244 530"
type input "Grasstree Be"
type input "3"
type input "0421 244 530"
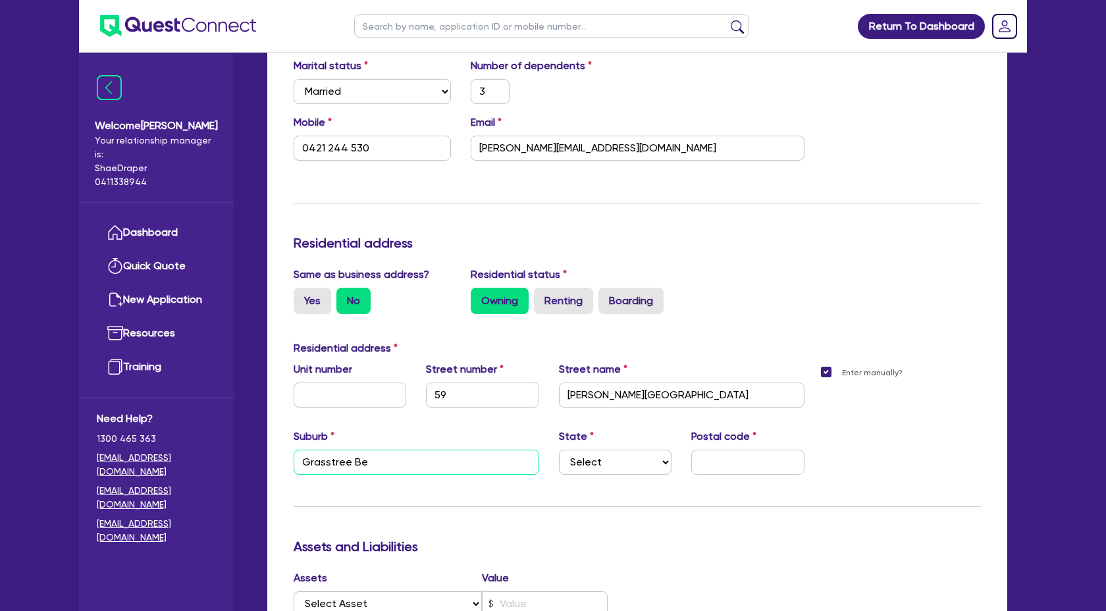
type input "Grasstree Bea"
type input "3"
type input "0421 244 530"
type input "Grasstree Beac"
type input "3"
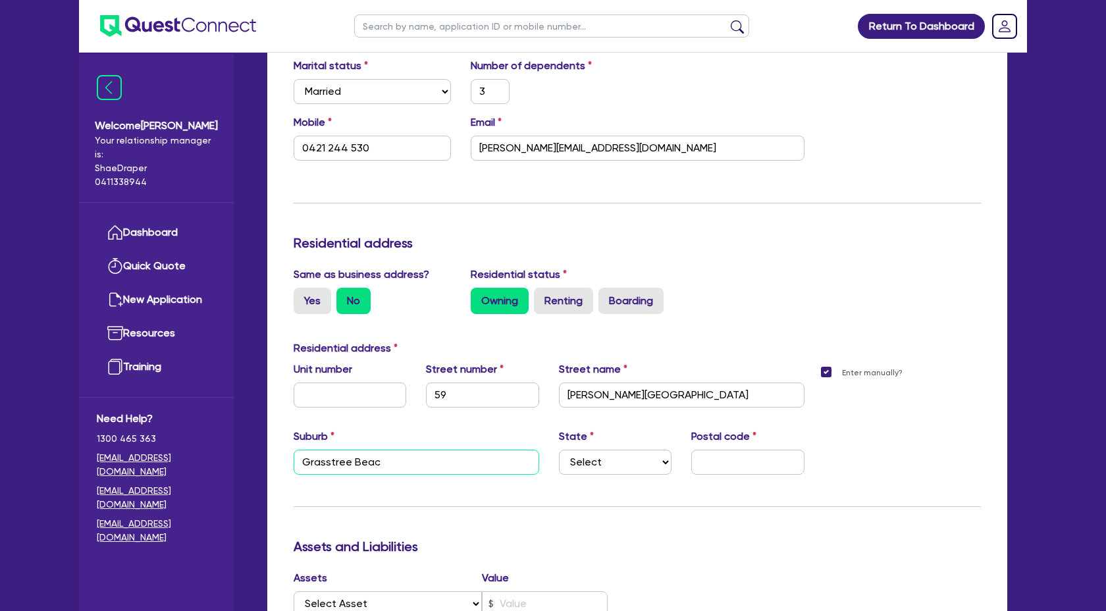
type input "0421 244 530"
type input "[GEOGRAPHIC_DATA]"
click at [659, 462] on select "Select [GEOGRAPHIC_DATA] [GEOGRAPHIC_DATA] [GEOGRAPHIC_DATA] [GEOGRAPHIC_DATA] …" at bounding box center [615, 461] width 113 height 25
select select "QLD"
click at [559, 449] on select "Select [GEOGRAPHIC_DATA] [GEOGRAPHIC_DATA] [GEOGRAPHIC_DATA] [GEOGRAPHIC_DATA] …" at bounding box center [615, 461] width 113 height 25
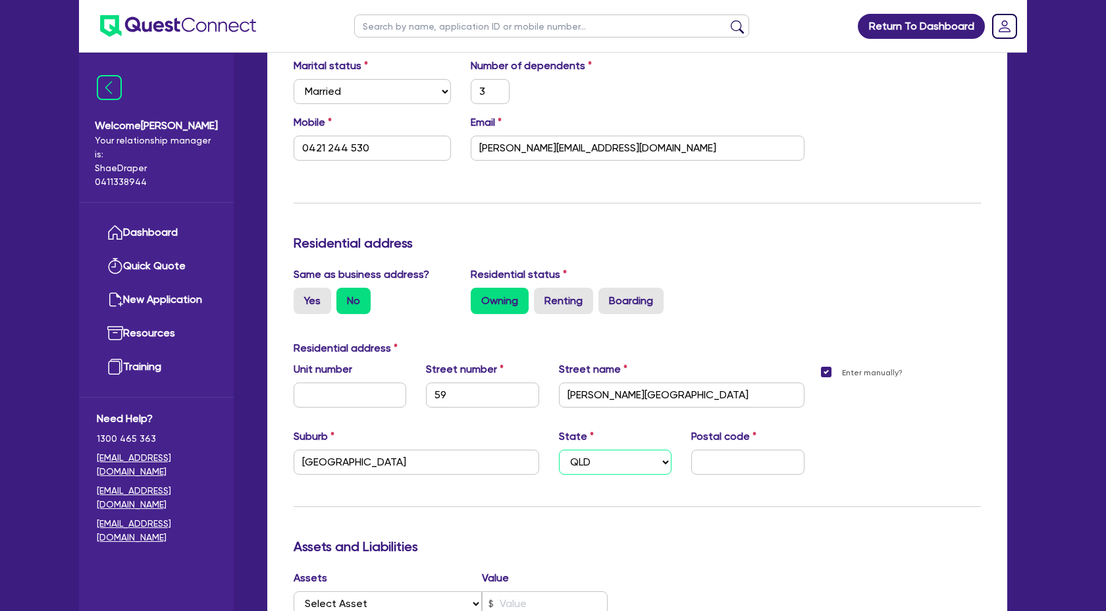
type input "3"
type input "0421 244 530"
click at [716, 469] on input "text" at bounding box center [747, 461] width 113 height 25
type input "3"
type input "0421 244 530"
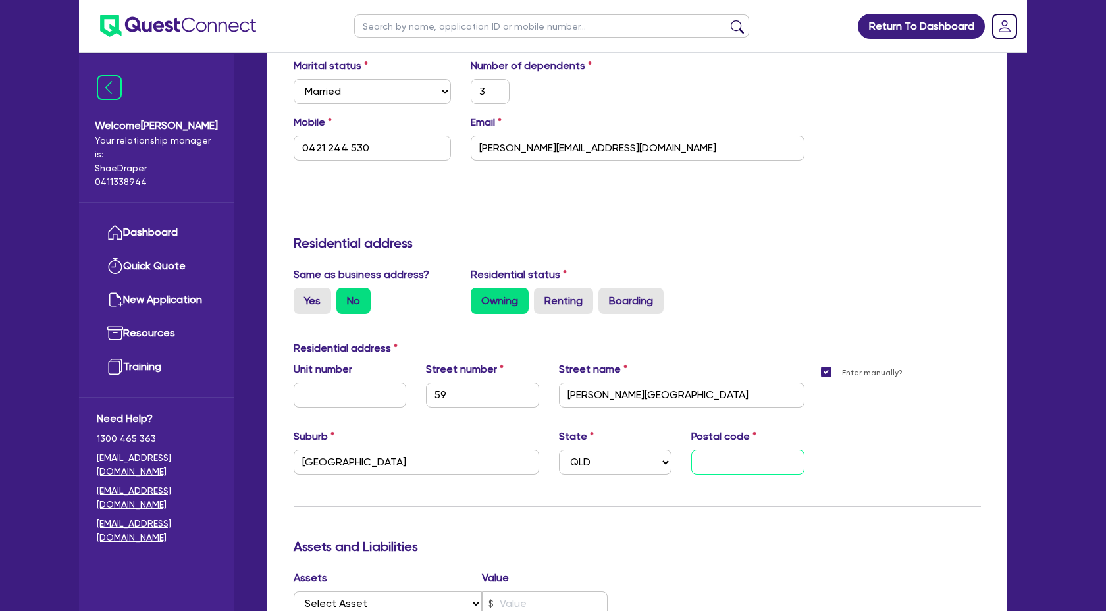
type input "4"
type input "3"
type input "0421 244 530"
type input "47"
type input "3"
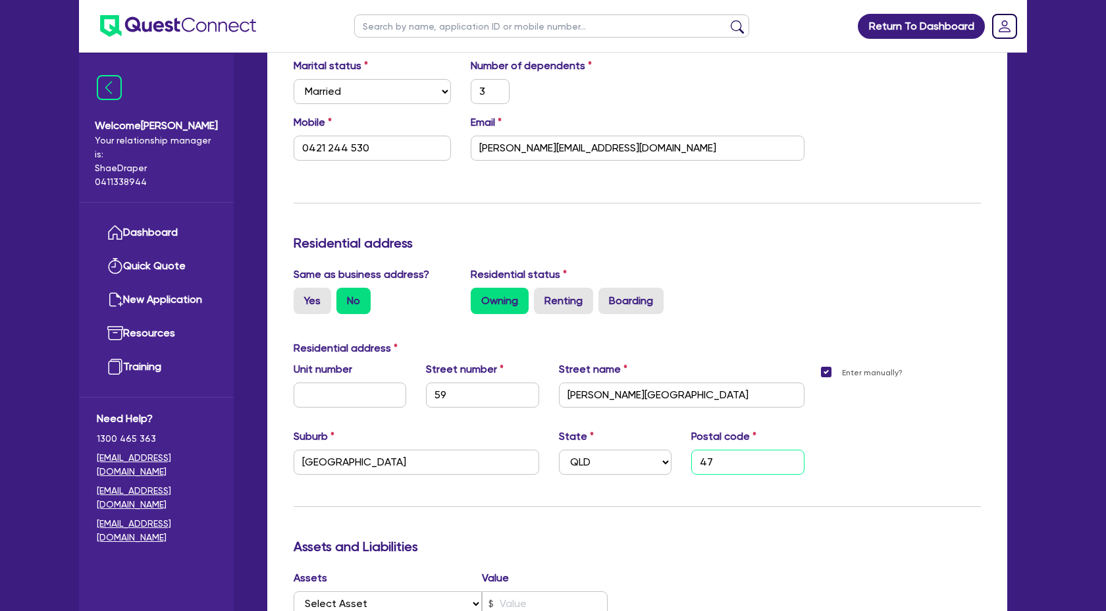
type input "0421 244 530"
type input "474"
type input "3"
type input "0421 244 530"
type input "4740"
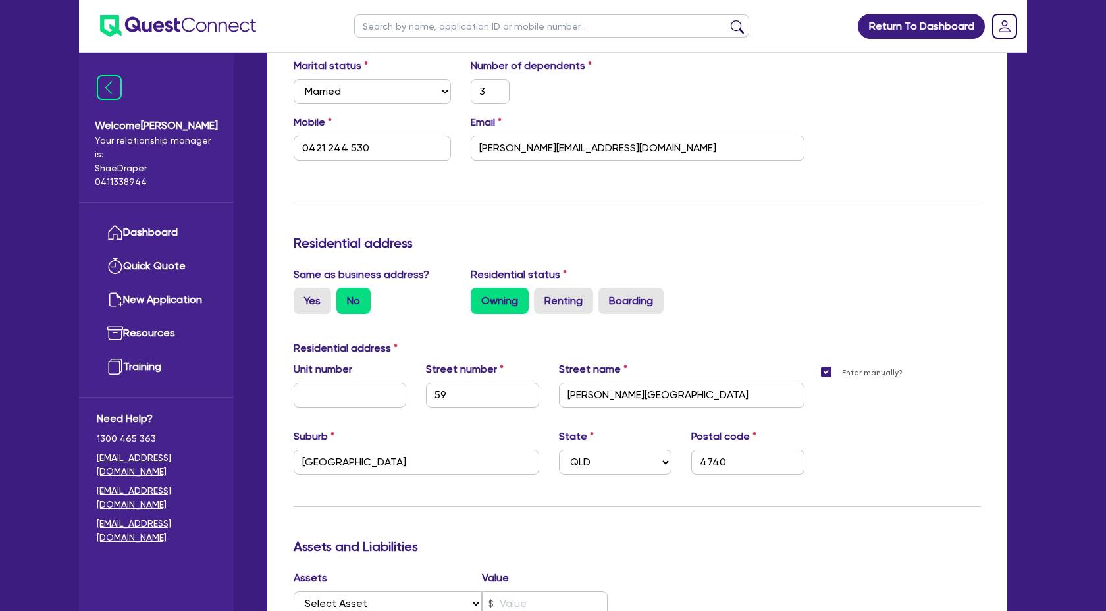
click at [942, 567] on div "Update residential status for Director #1 Boarding is only acceptable when the …" at bounding box center [637, 418] width 687 height 1072
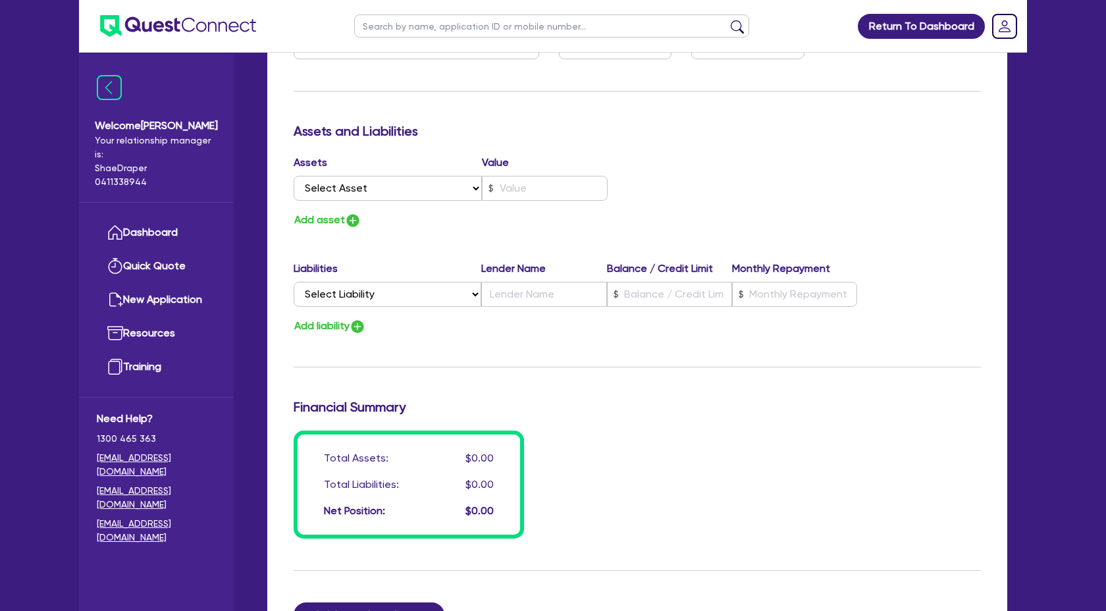
scroll to position [806, 0]
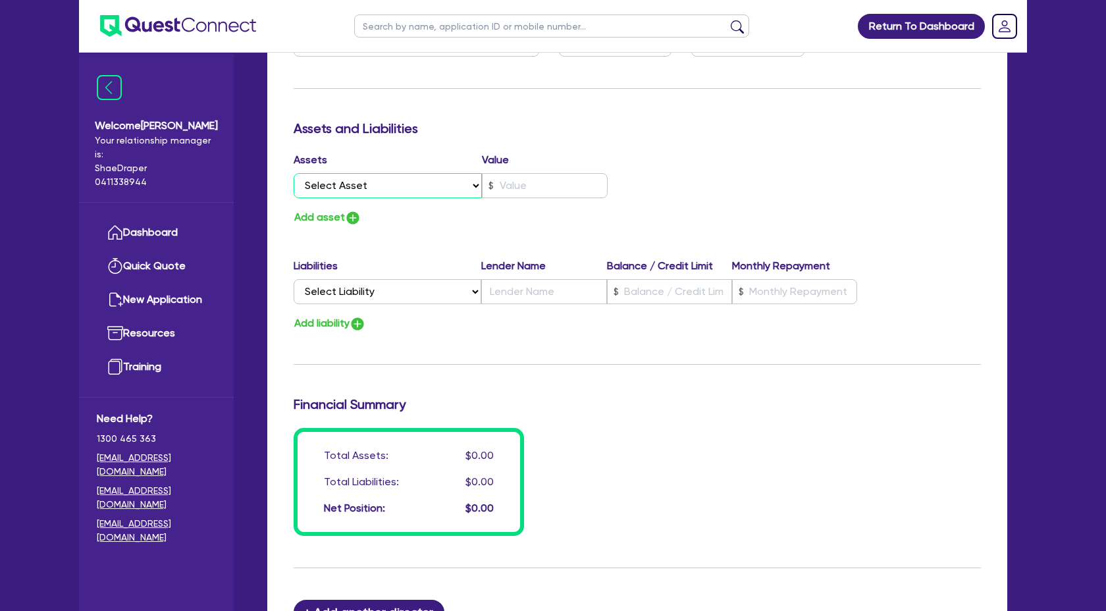
click at [426, 173] on select "Select Asset Cash Property Investment property Vehicle Truck Trailer Equipment …" at bounding box center [388, 185] width 188 height 25
select select "CASH"
click at [294, 173] on select "Select Asset Cash Property Investment property Vehicle Truck Trailer Equipment …" at bounding box center [388, 185] width 188 height 25
type input "3"
type input "0421 244 530"
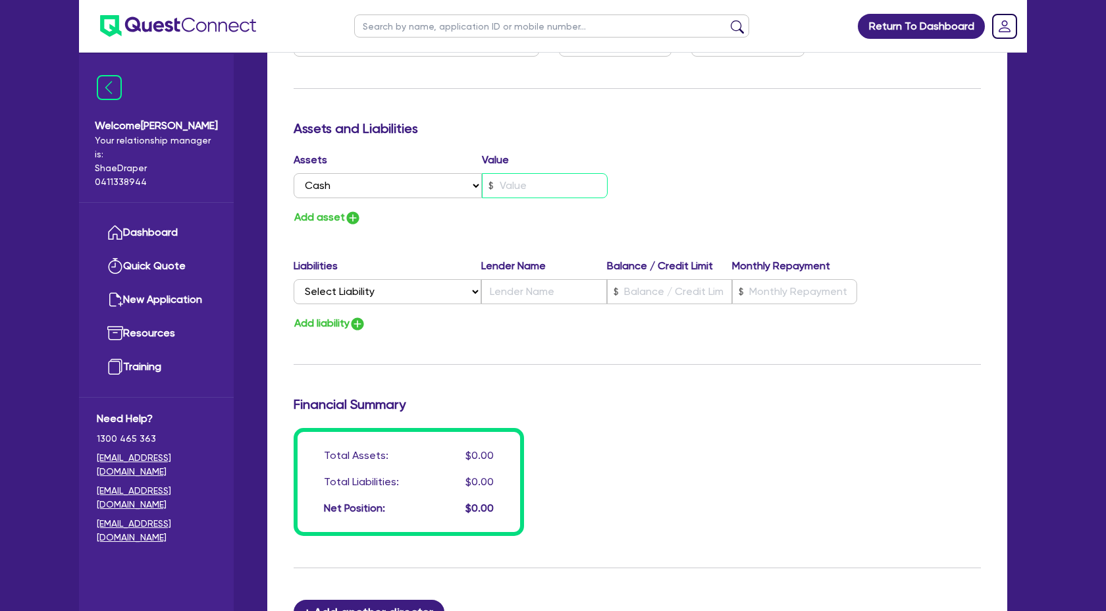
click at [538, 185] on input "text" at bounding box center [545, 185] width 126 height 25
type input "3"
type input "0421 244 530"
type input "3"
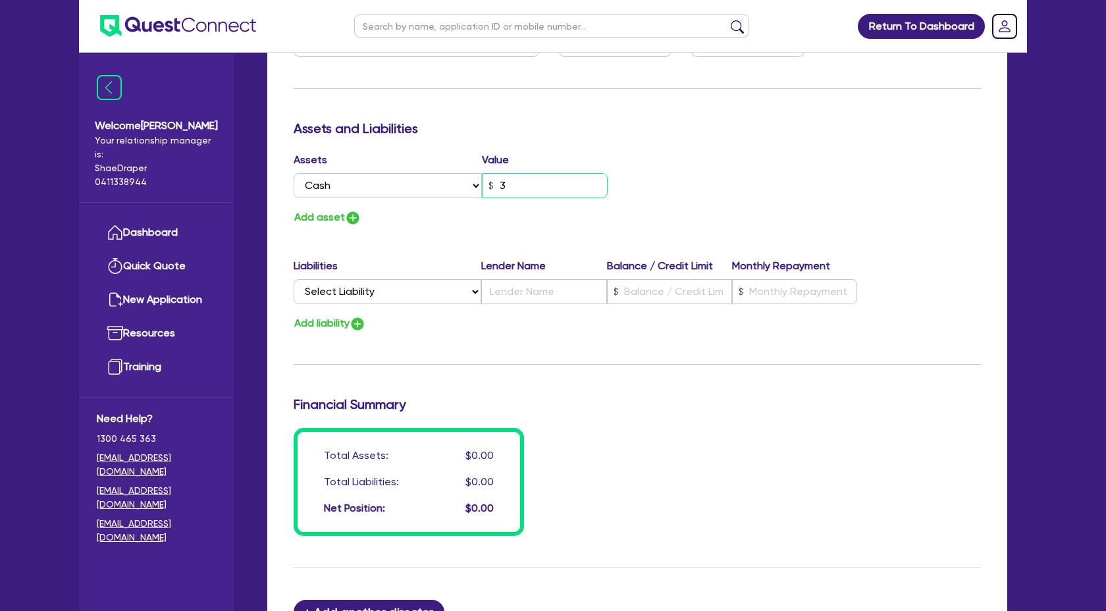
type input "0421 244 530"
type input "31"
type input "3"
type input "0421 244 530"
type input "311"
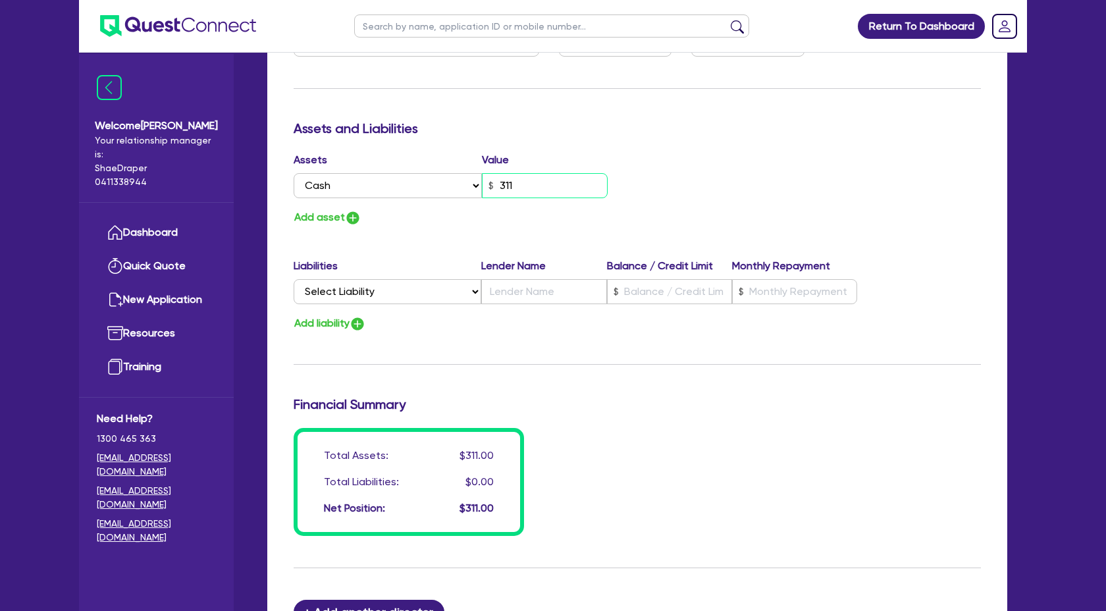
type input "3"
type input "0421 244 530"
type input "3,110"
type input "3"
type input "0421 244 530"
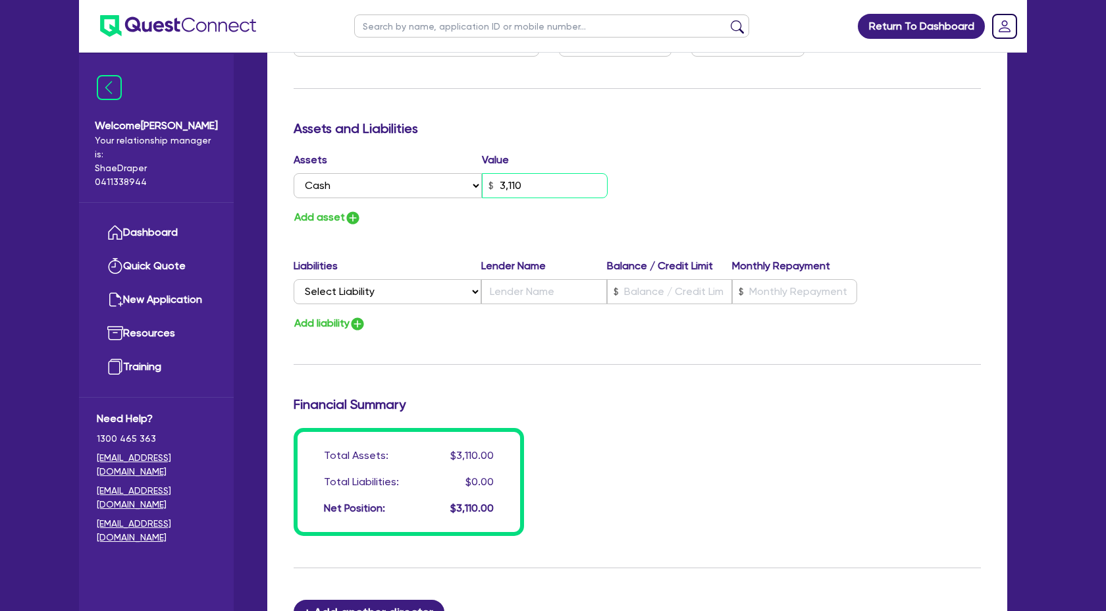
type input "31,100"
type input "3"
type input "0421 244 530"
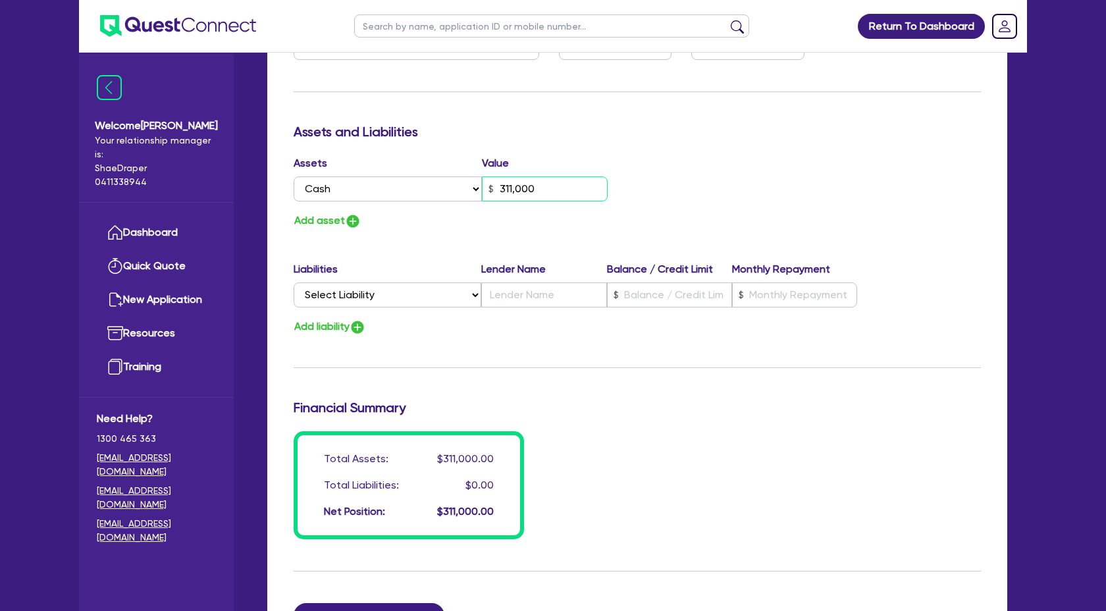
type input "311,000"
click at [354, 220] on img "button" at bounding box center [353, 221] width 16 height 16
type input "3"
type input "0421 244 530"
type input "311,000"
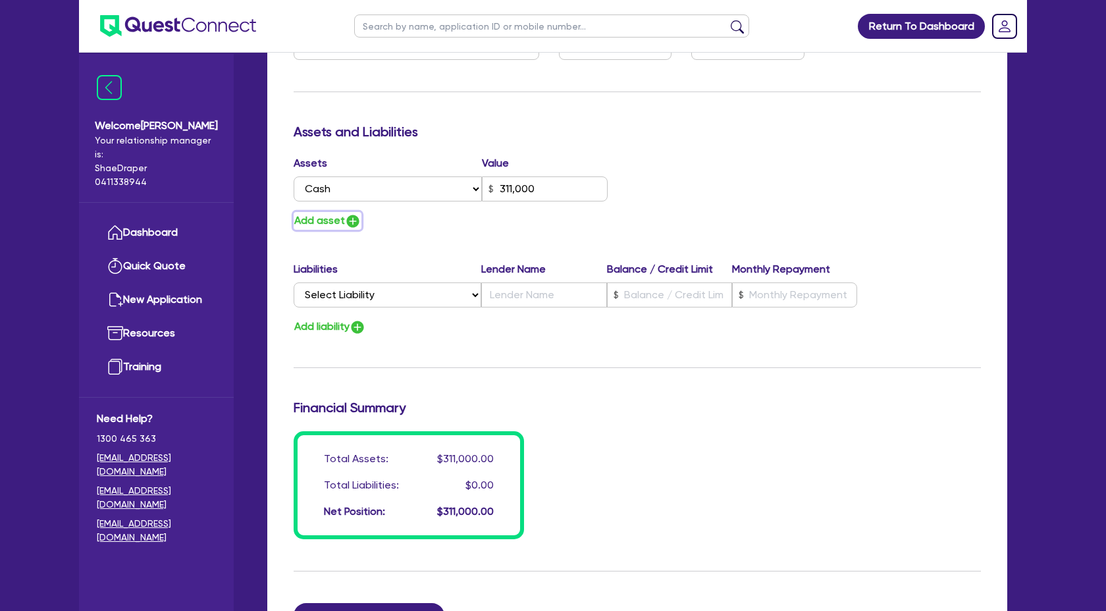
scroll to position [803, 0]
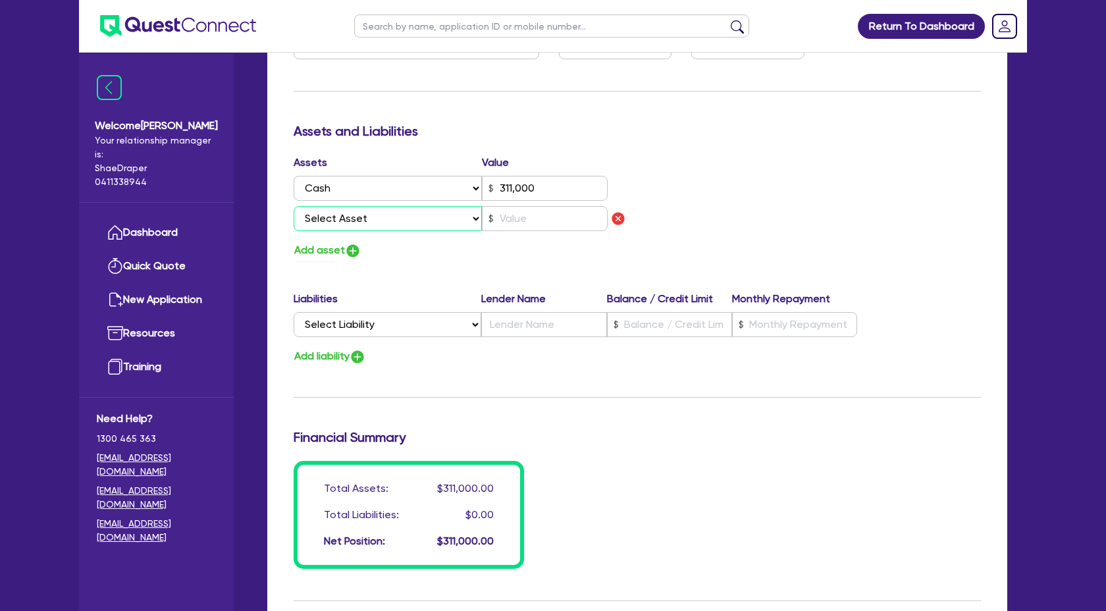
click at [354, 220] on select "Select Asset Cash Property Investment property Vehicle Truck Trailer Equipment …" at bounding box center [388, 218] width 188 height 25
click at [469, 220] on select "Select Asset Cash Property Investment property Vehicle Truck Trailer Equipment …" at bounding box center [388, 218] width 188 height 25
select select "HOUSEHOLD_PERSONAL"
click at [294, 206] on select "Select Asset Cash Property Investment property Vehicle Truck Trailer Equipment …" at bounding box center [388, 218] width 188 height 25
type input "3"
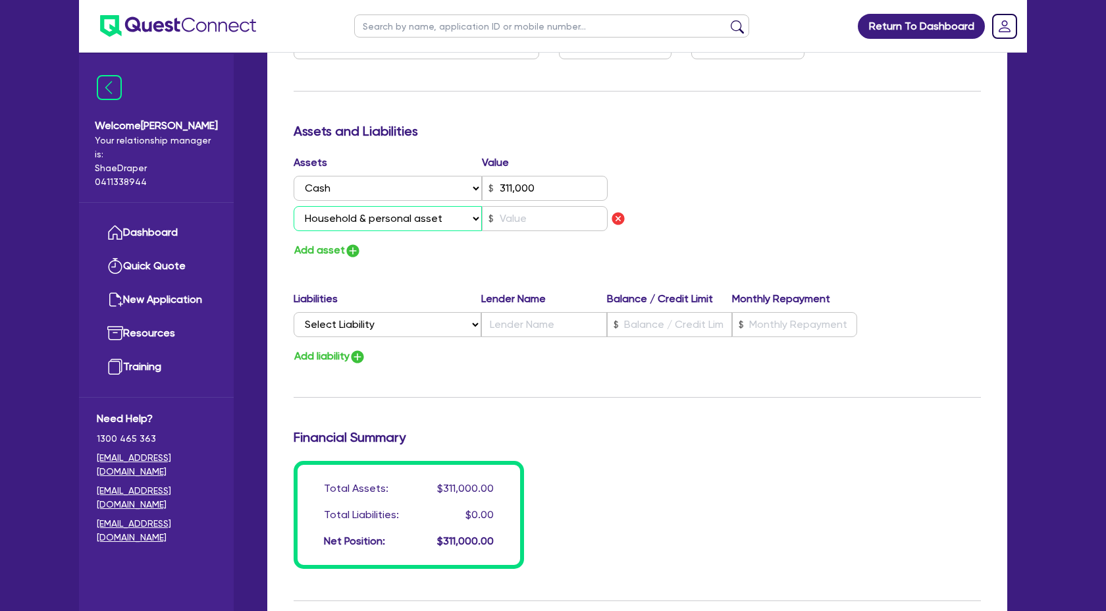
type input "0421 244 530"
type input "311,000"
click at [531, 222] on input "text" at bounding box center [545, 218] width 126 height 25
type input "3"
type input "0421 244 530"
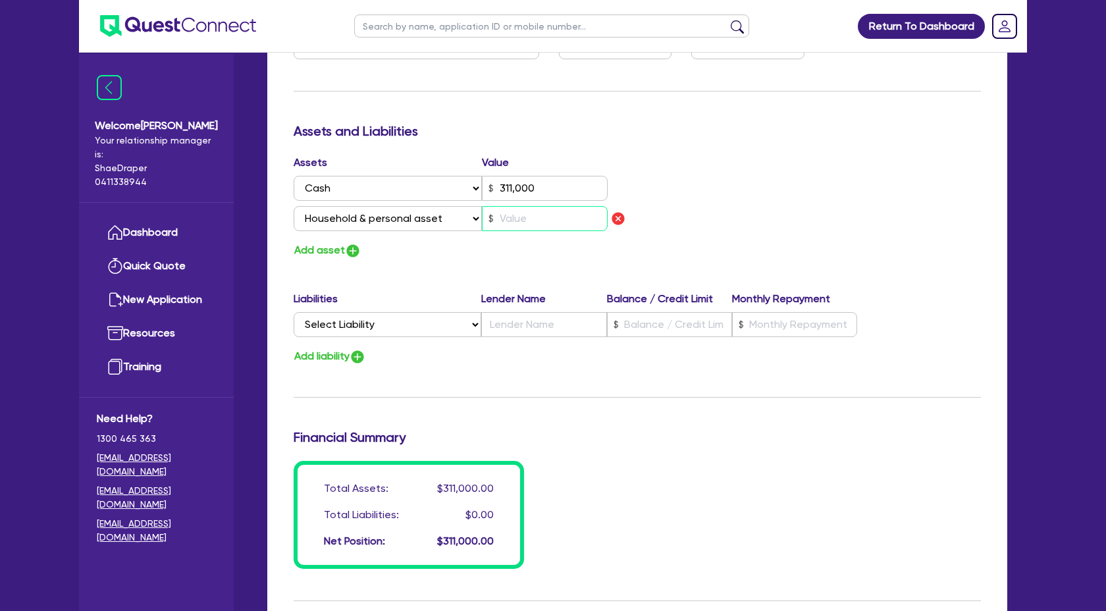
type input "311,000"
type input "1"
type input "3"
type input "0421 244 530"
type input "311,000"
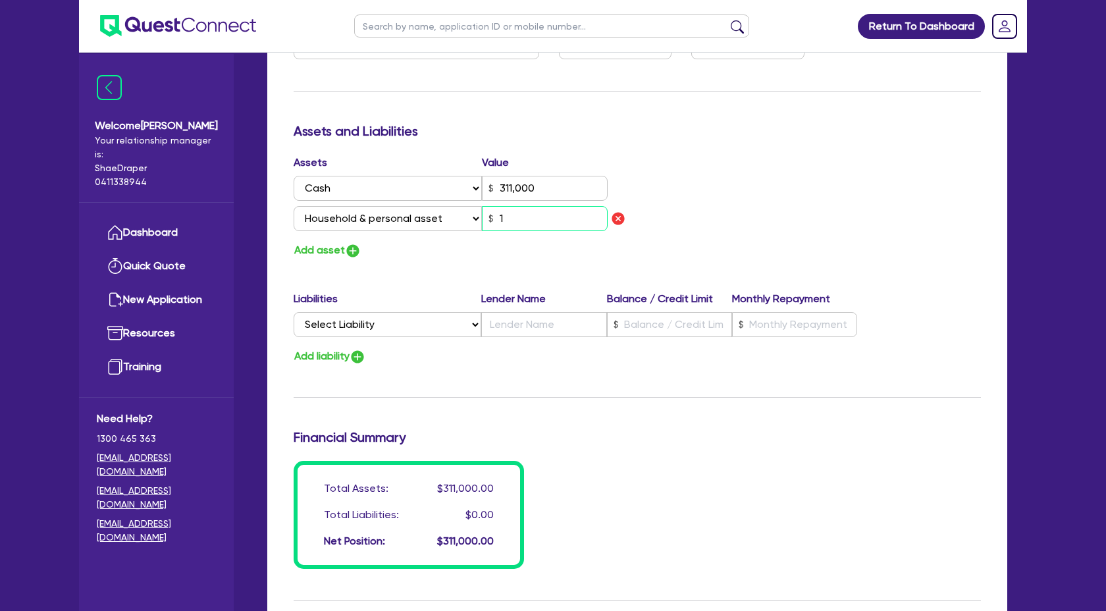
type input "15"
type input "3"
type input "0421 244 530"
type input "311,000"
type input "150"
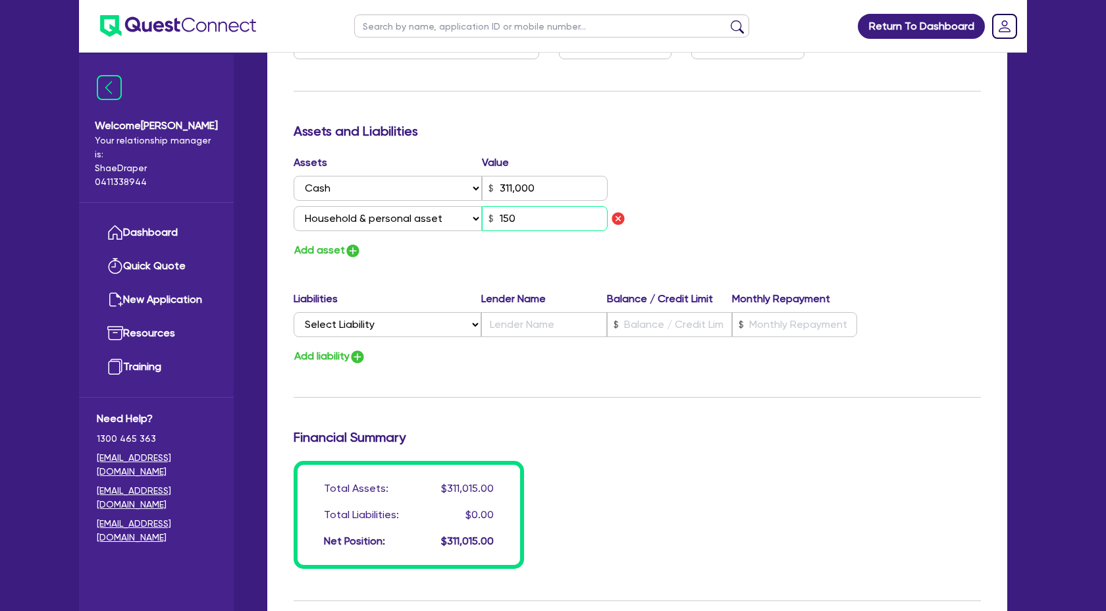
type input "3"
type input "0421 244 530"
type input "311,000"
type input "1,500"
type input "3"
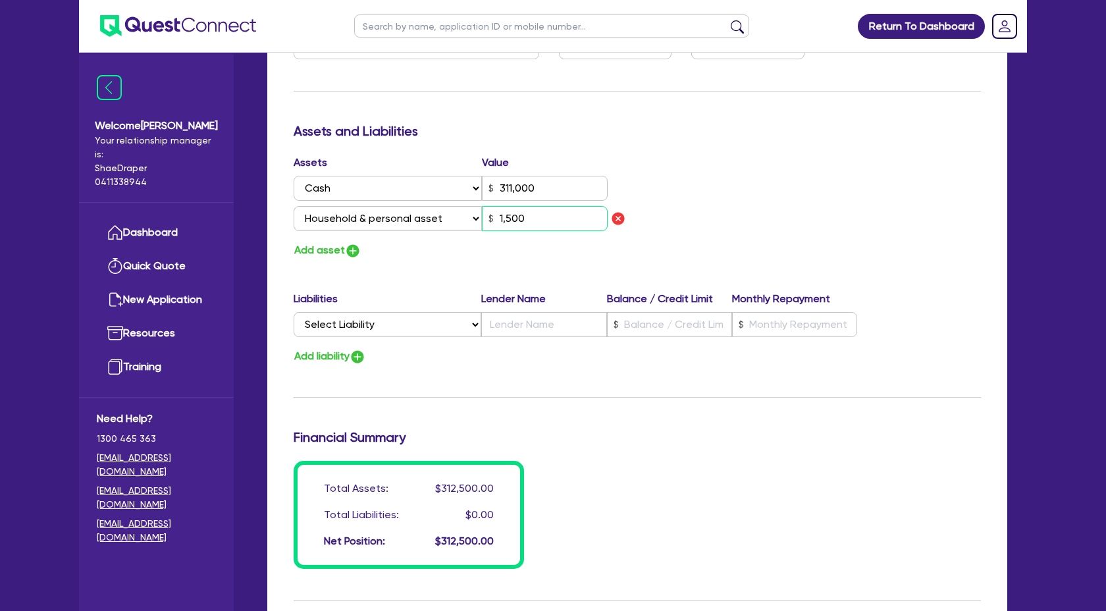
type input "0421 244 530"
type input "311,000"
type input "15,000"
type input "3"
type input "0421 244 530"
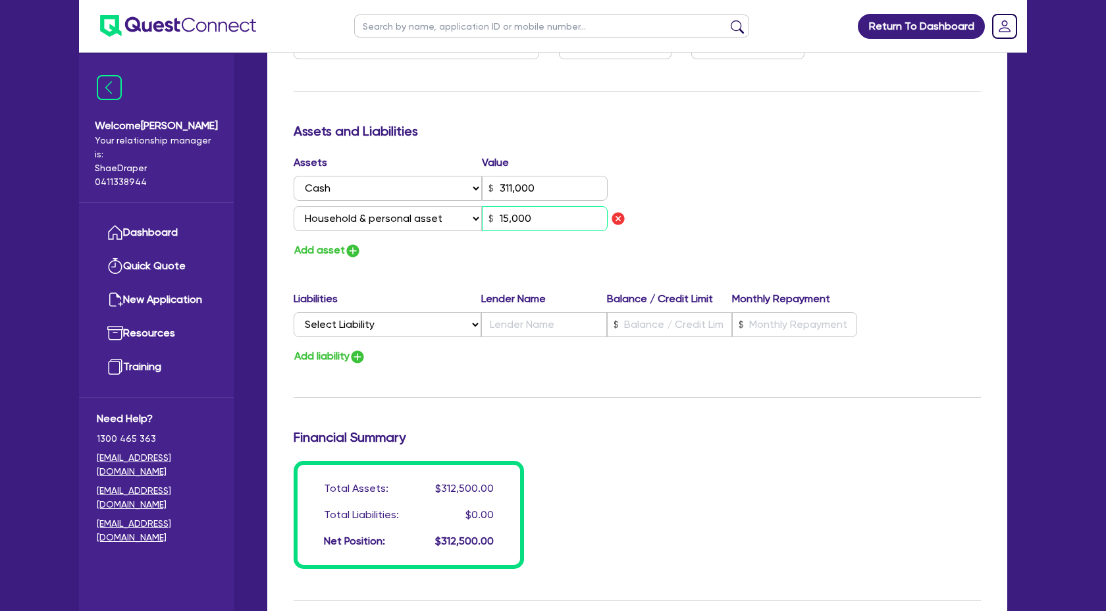
type input "311,000"
type input "150,000"
click at [351, 255] on img "button" at bounding box center [353, 250] width 16 height 16
type input "3"
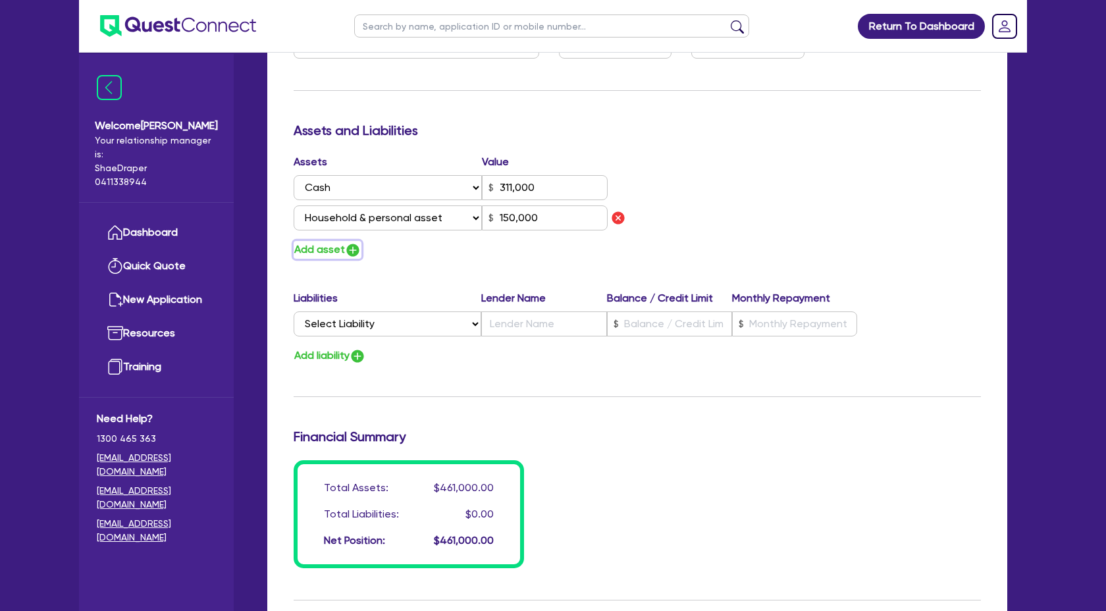
type input "0421 244 530"
type input "311,000"
type input "150,000"
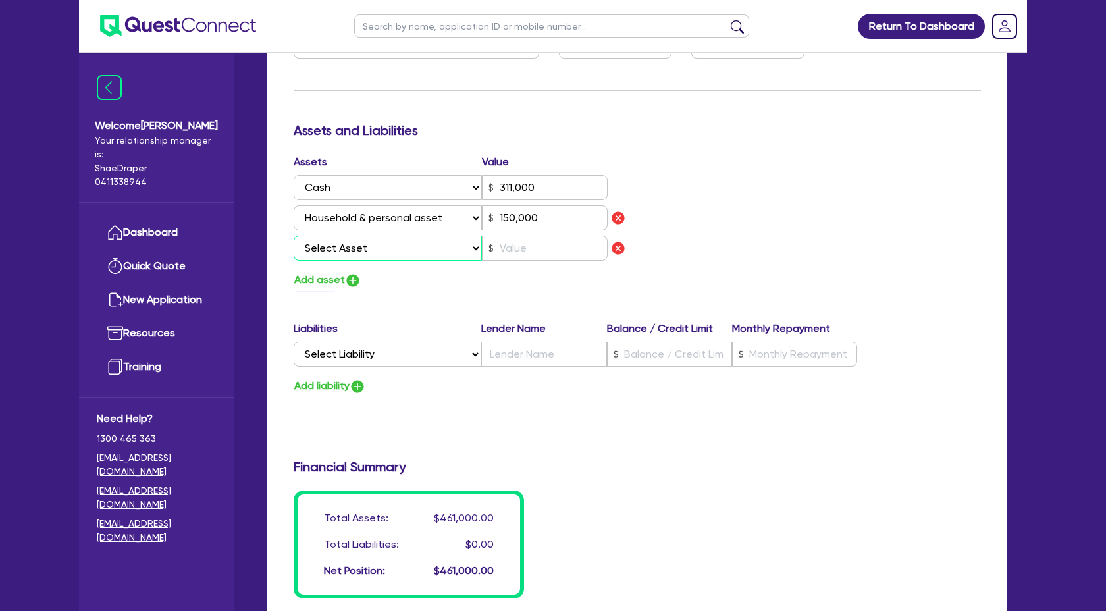
click at [466, 251] on select "Select Asset Cash Property Investment property Vehicle Truck Trailer Equipment …" at bounding box center [388, 248] width 188 height 25
select select "VEHICLE"
click at [294, 236] on select "Select Asset Cash Property Investment property Vehicle Truck Trailer Equipment …" at bounding box center [388, 248] width 188 height 25
type input "3"
type input "0421 244 530"
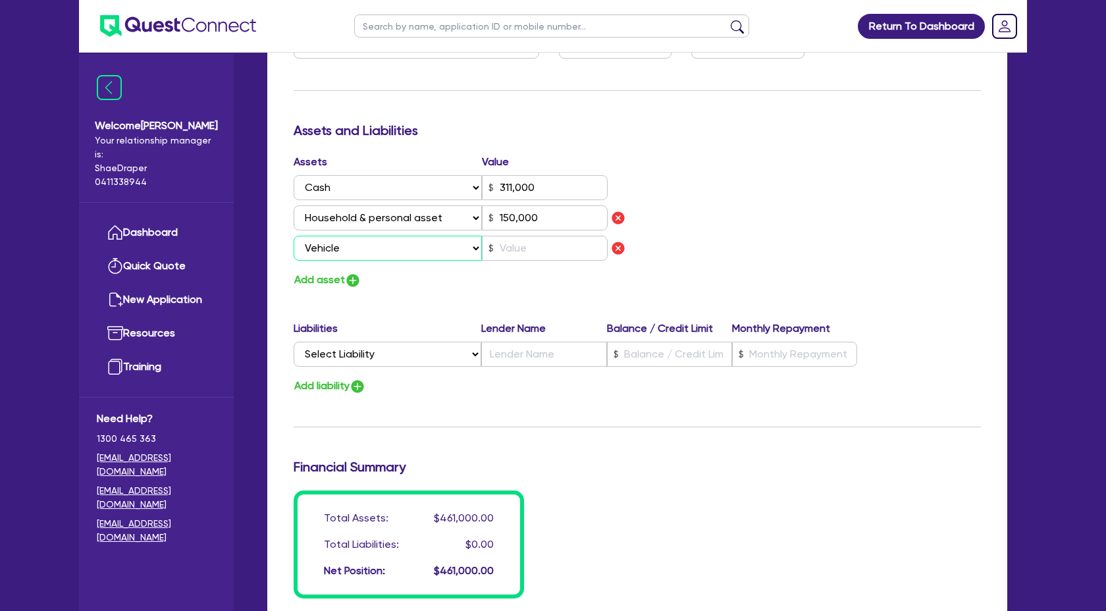
type input "311,000"
type input "150,000"
click at [538, 250] on input "text" at bounding box center [545, 248] width 126 height 25
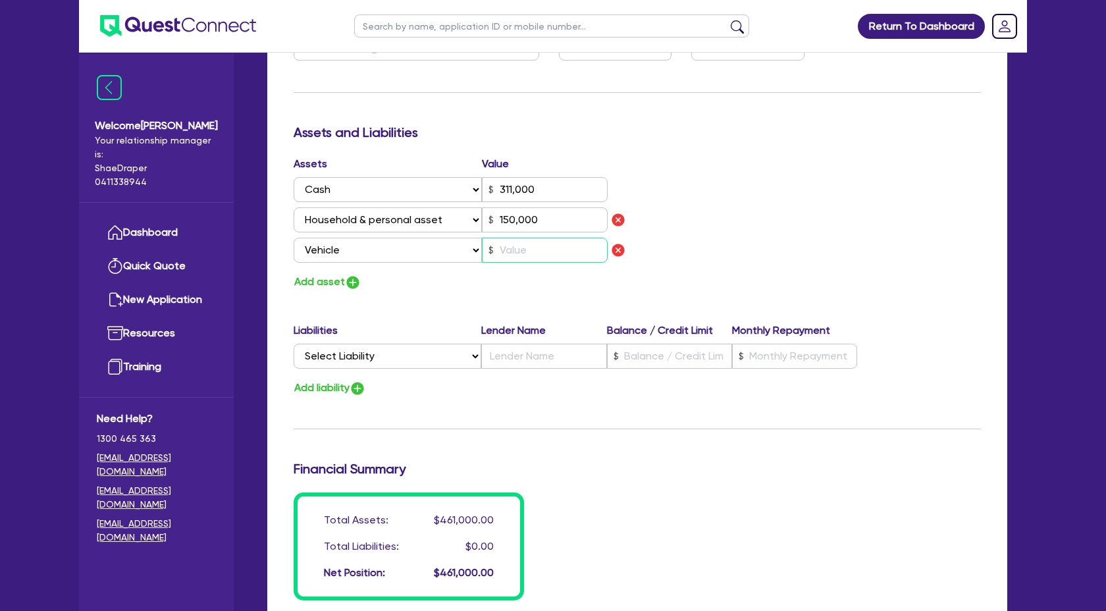
type input "3"
type input "0421 244 530"
type input "311,000"
type input "150,000"
click at [770, 253] on div "Assets Value Select Asset Cash Property Investment property Vehicle Truck Trail…" at bounding box center [637, 223] width 707 height 135
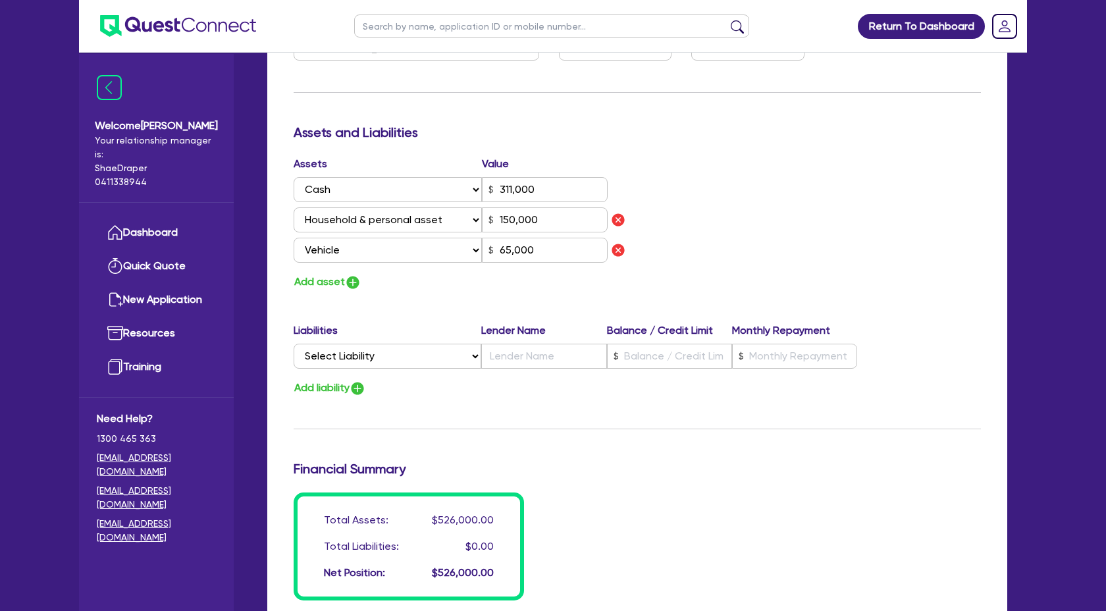
click at [871, 251] on div "Assets Value Select Asset Cash Property Investment property Vehicle Truck Trail…" at bounding box center [637, 223] width 707 height 135
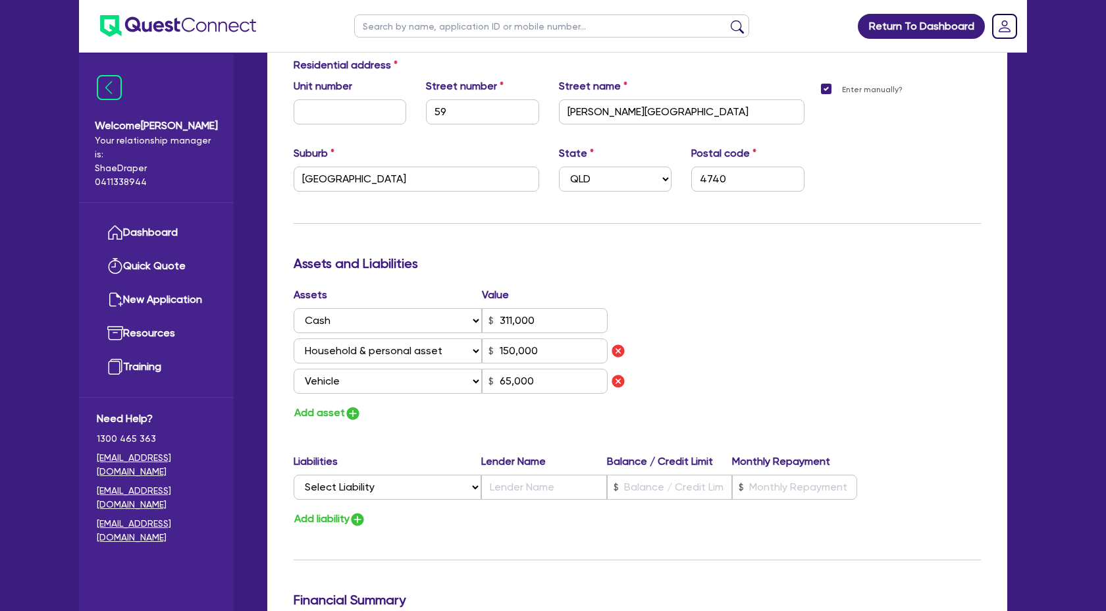
scroll to position [668, 0]
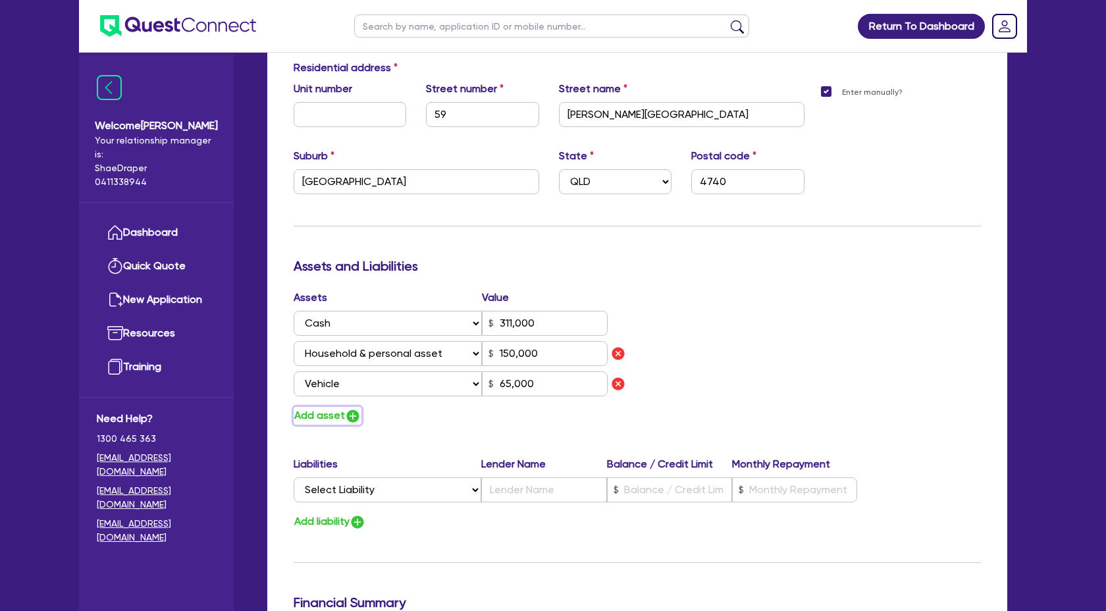
click at [354, 416] on img "button" at bounding box center [353, 416] width 16 height 16
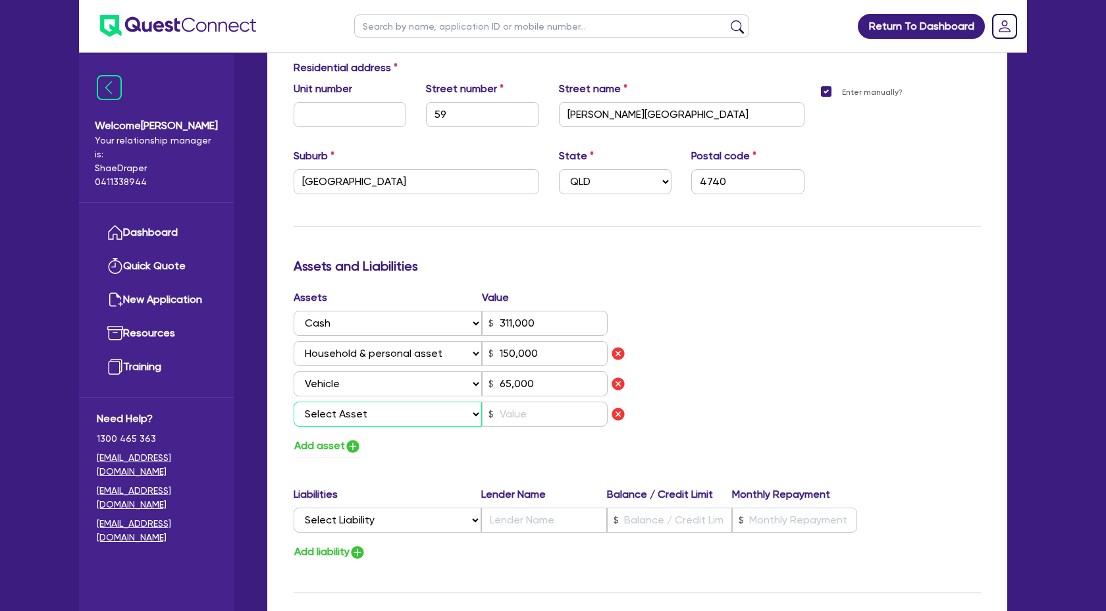
click at [404, 413] on select "Select Asset Cash Property Investment property Vehicle Truck Trailer Equipment …" at bounding box center [388, 413] width 188 height 25
click at [294, 401] on select "Select Asset Cash Property Investment property Vehicle Truck Trailer Equipment …" at bounding box center [388, 413] width 188 height 25
click at [542, 414] on input "text" at bounding box center [545, 413] width 126 height 25
click at [894, 317] on div "Assets Value Select Asset Cash Property Investment property Vehicle Truck Trail…" at bounding box center [637, 372] width 707 height 165
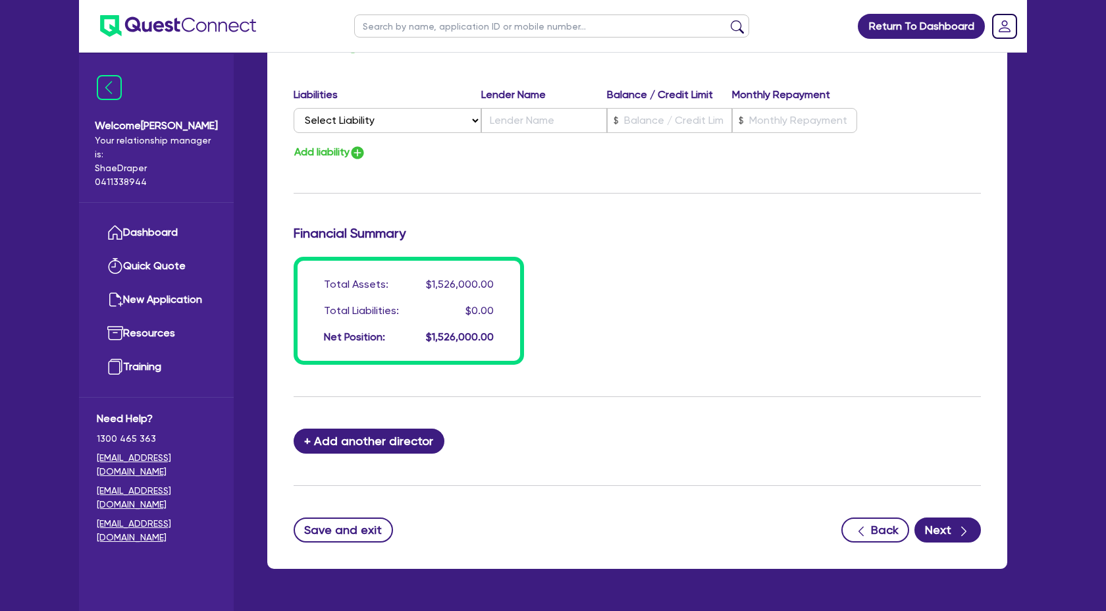
scroll to position [1106, 0]
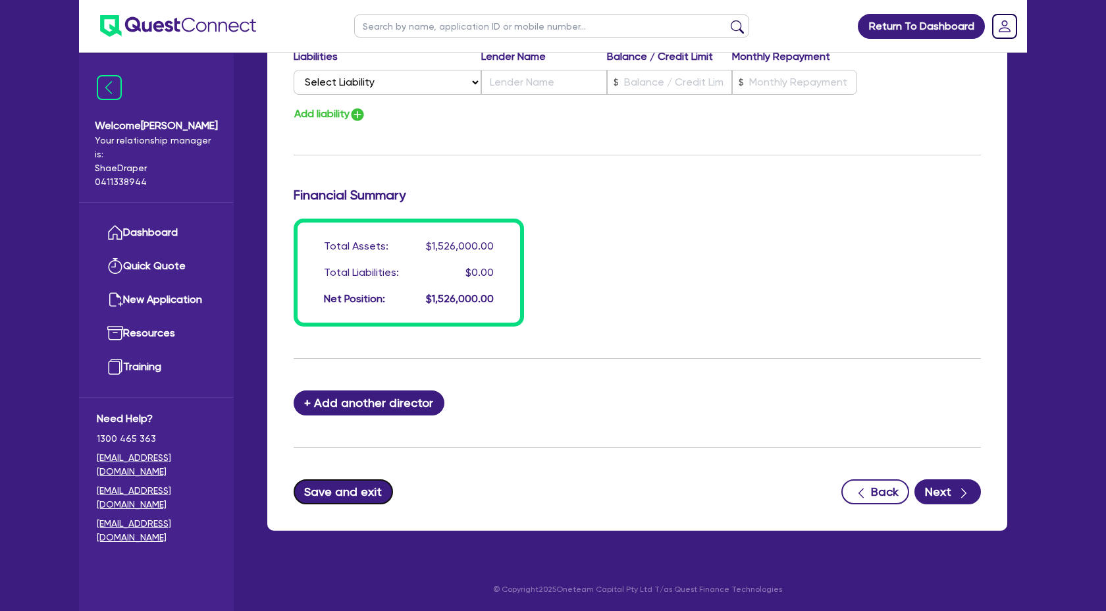
click at [330, 487] on button "Save and exit" at bounding box center [343, 491] width 99 height 25
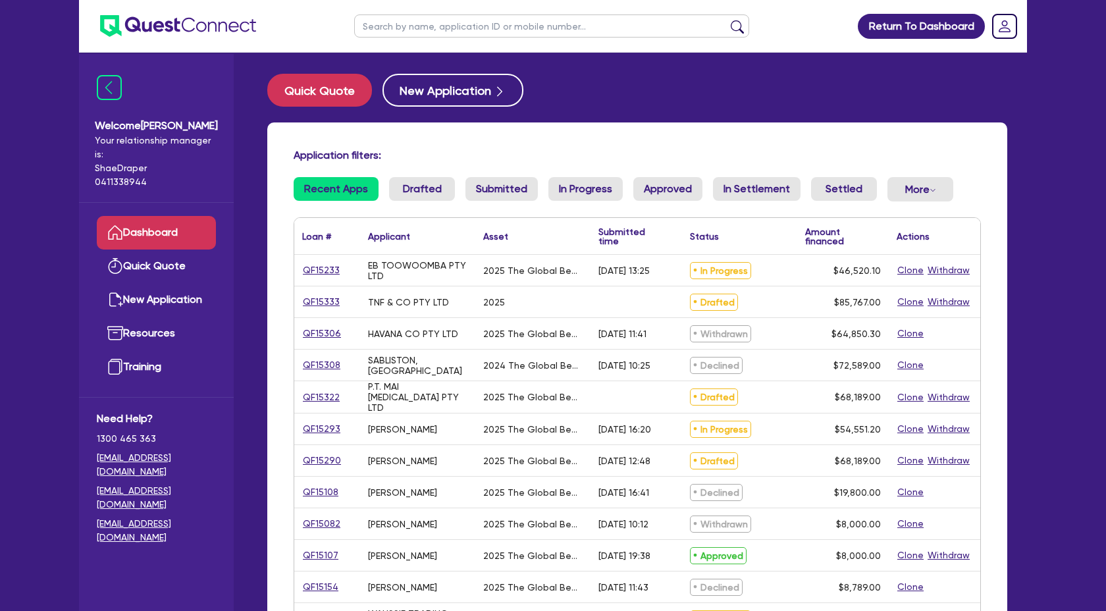
scroll to position [2, 0]
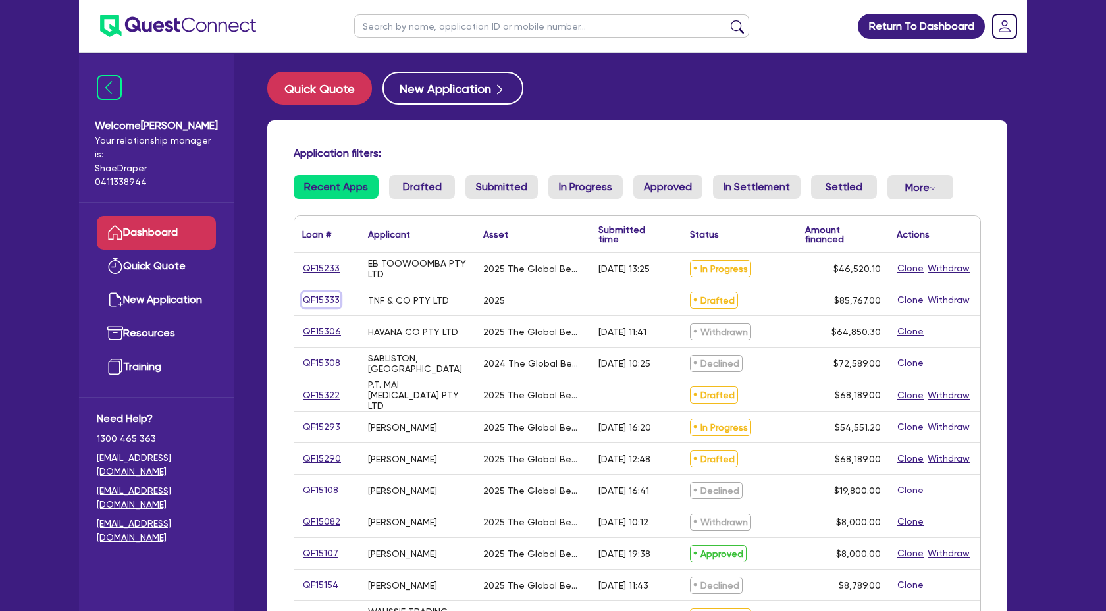
click at [326, 301] on link "QF15333" at bounding box center [321, 299] width 38 height 15
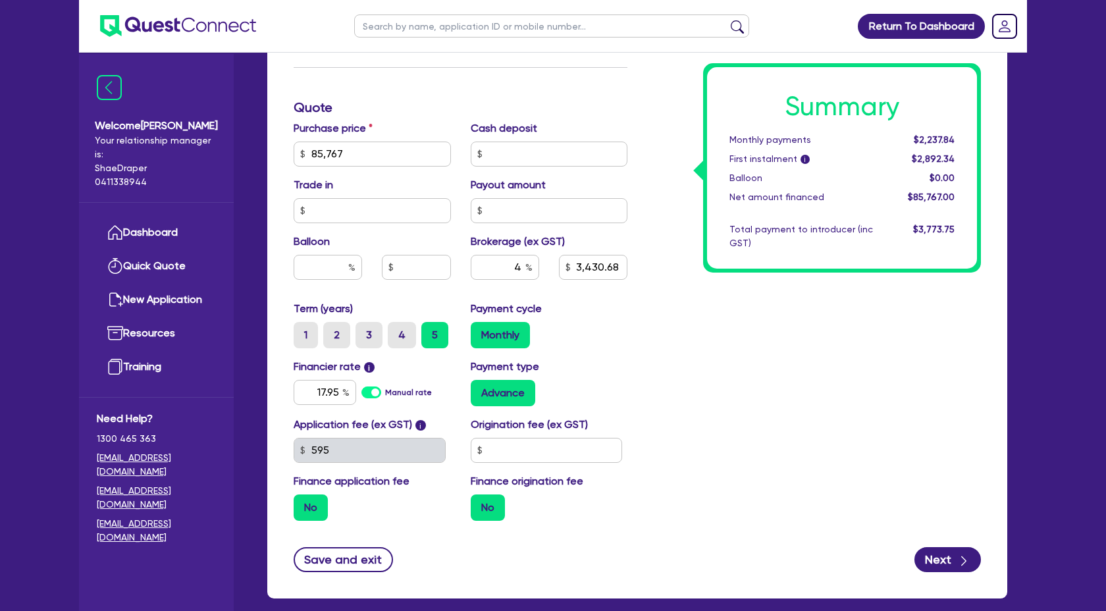
scroll to position [575, 0]
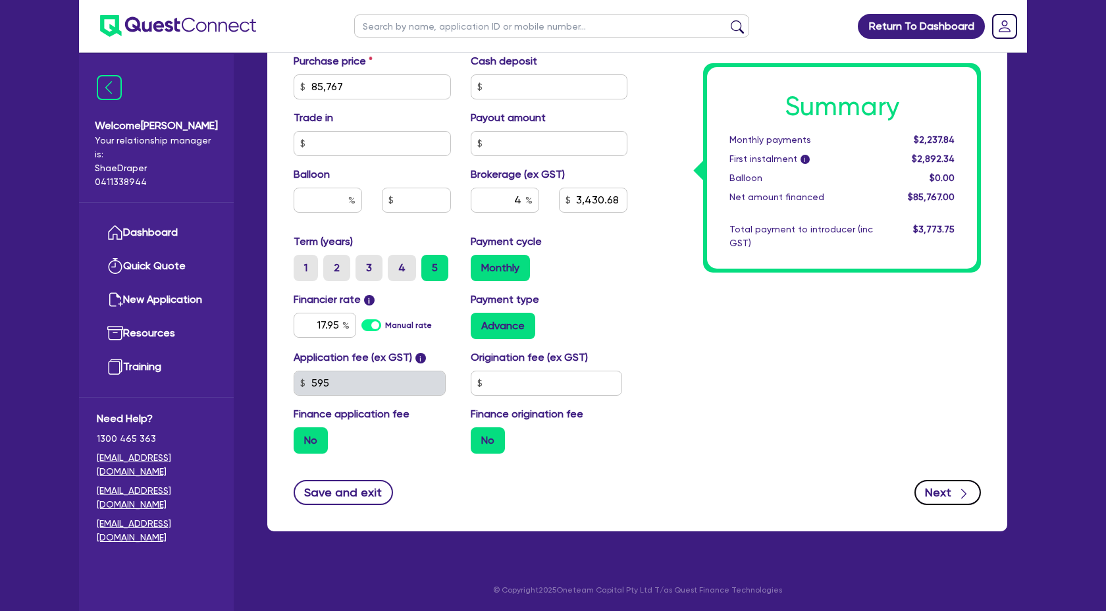
click at [955, 480] on button "Next" at bounding box center [947, 492] width 66 height 25
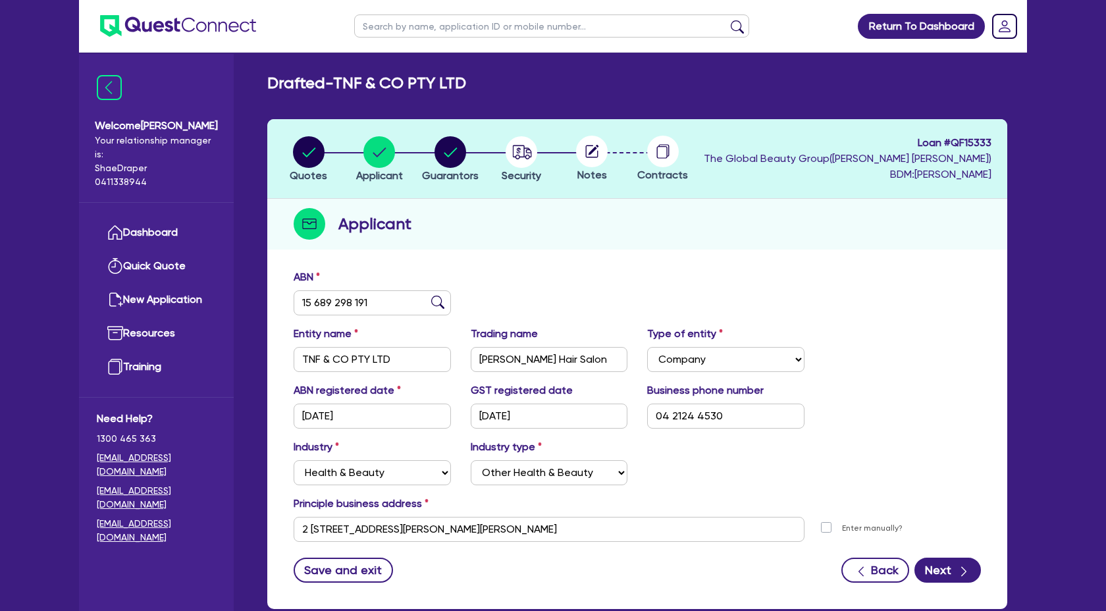
scroll to position [78, 0]
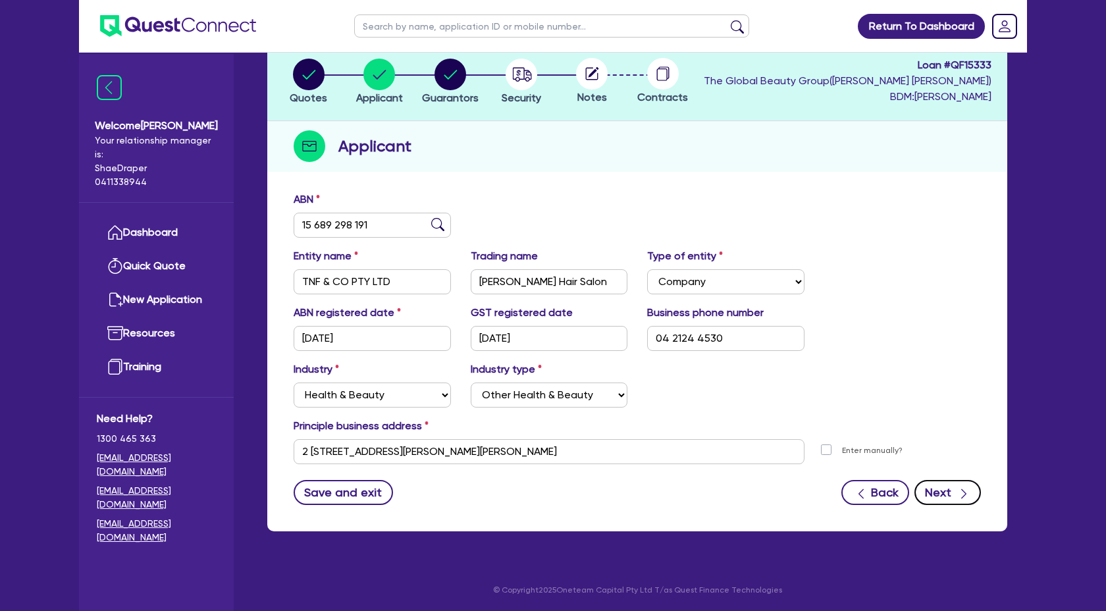
click at [947, 490] on button "Next" at bounding box center [947, 492] width 66 height 25
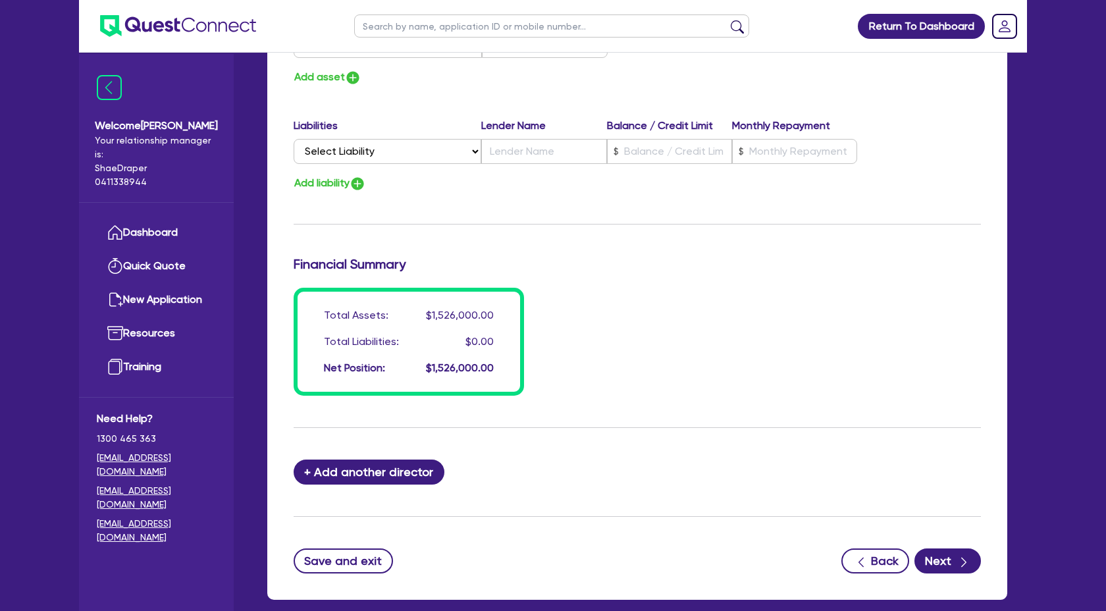
scroll to position [1106, 0]
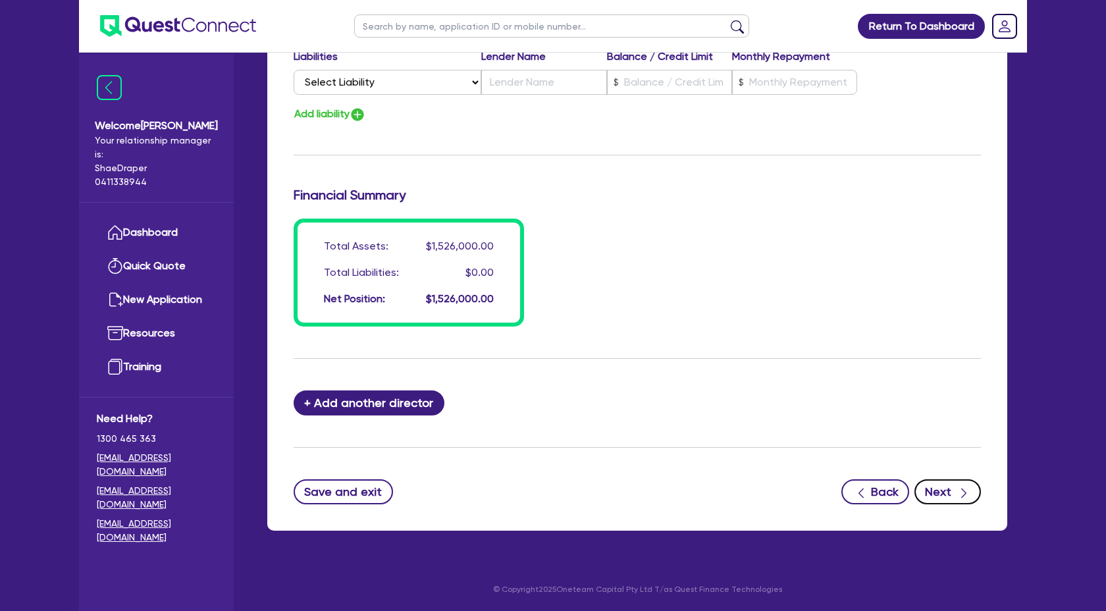
click at [964, 488] on icon "button" at bounding box center [963, 492] width 13 height 13
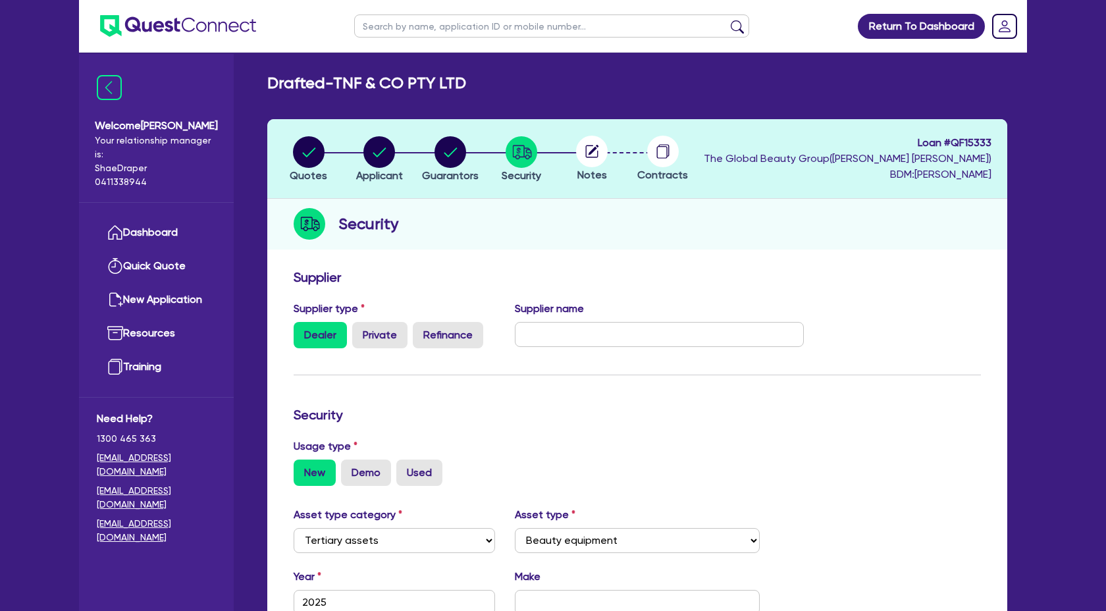
scroll to position [1, 0]
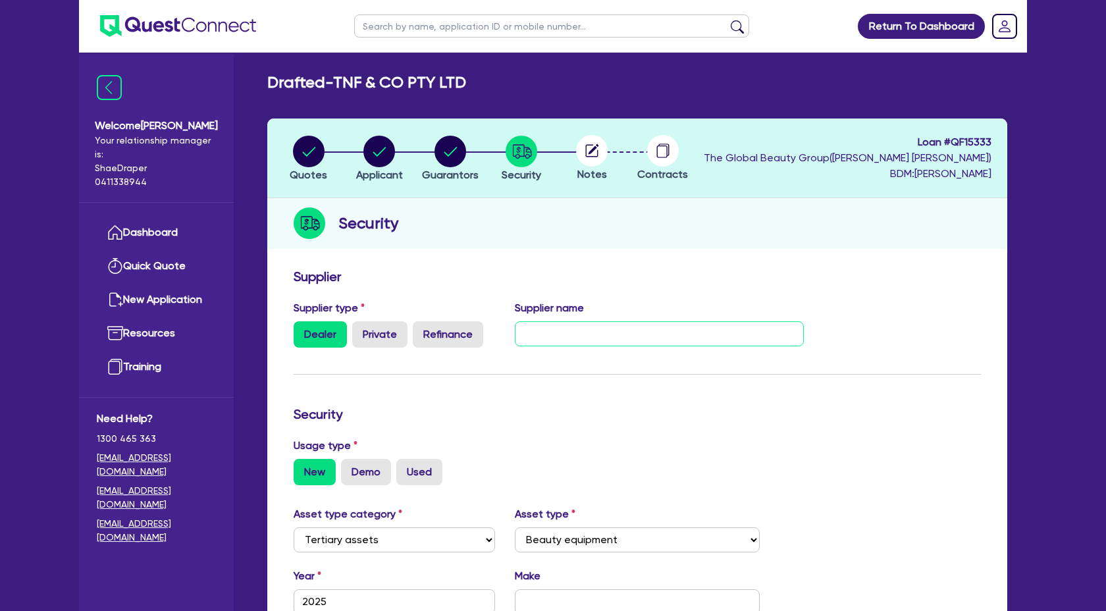
click at [630, 336] on input "text" at bounding box center [660, 333] width 290 height 25
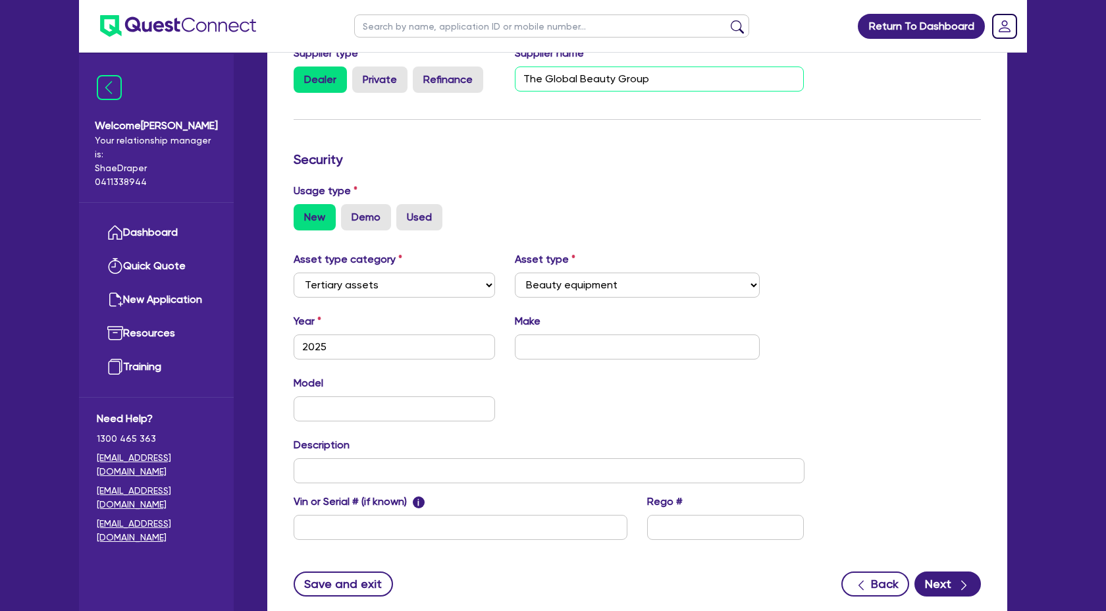
scroll to position [258, 0]
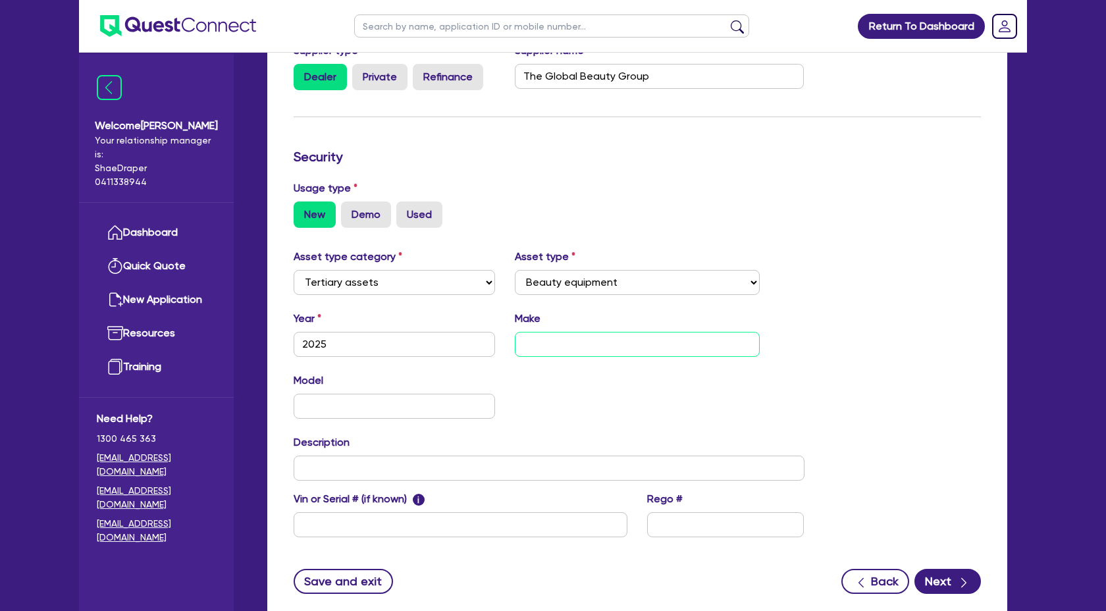
click at [585, 355] on input "text" at bounding box center [637, 344] width 245 height 25
click at [363, 405] on input "text" at bounding box center [394, 406] width 201 height 25
click at [896, 380] on div "Asset type category Select Cars and light trucks Primary assets Secondary asset…" at bounding box center [637, 401] width 707 height 304
click at [938, 251] on div "Asset type category Select Cars and light trucks Primary assets Secondary asset…" at bounding box center [637, 401] width 707 height 304
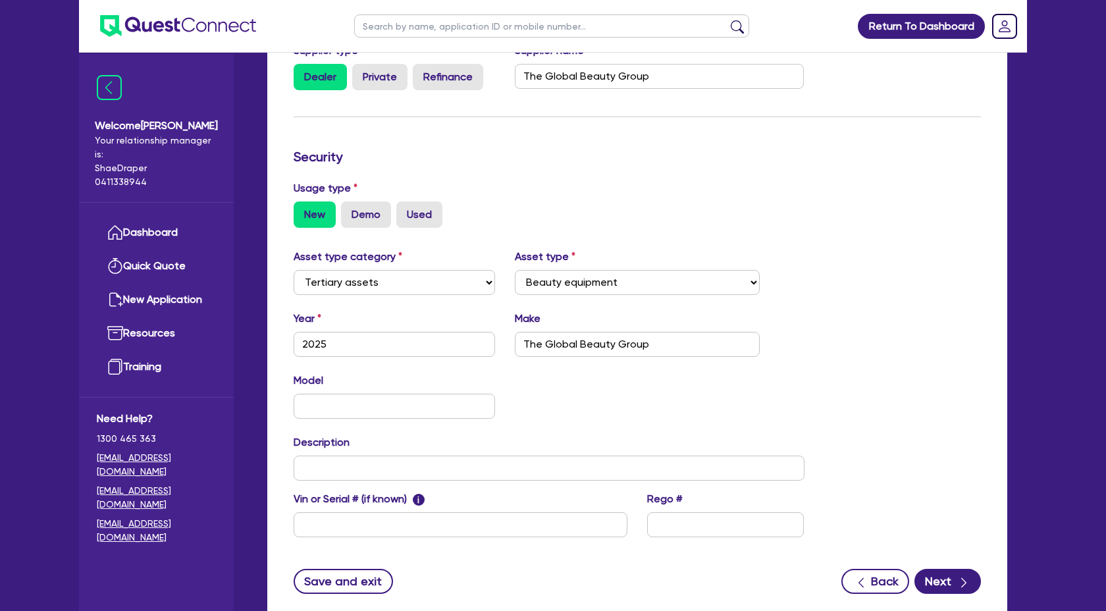
click at [938, 251] on div "Asset type category Select Cars and light trucks Primary assets Secondary asset…" at bounding box center [637, 401] width 707 height 304
click at [694, 396] on div "Model KM" at bounding box center [549, 400] width 530 height 57
click at [298, 409] on input "text" at bounding box center [394, 406] width 201 height 25
click at [368, 459] on input "text" at bounding box center [549, 467] width 511 height 25
click at [378, 474] on input "text" at bounding box center [549, 467] width 511 height 25
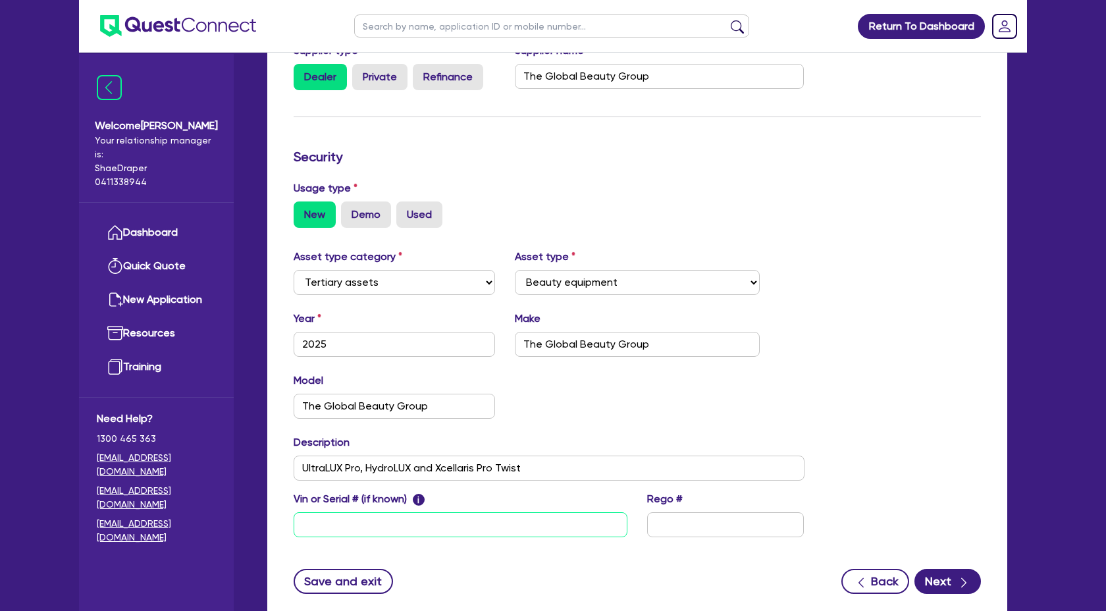
click at [415, 528] on input "text" at bounding box center [461, 524] width 334 height 25
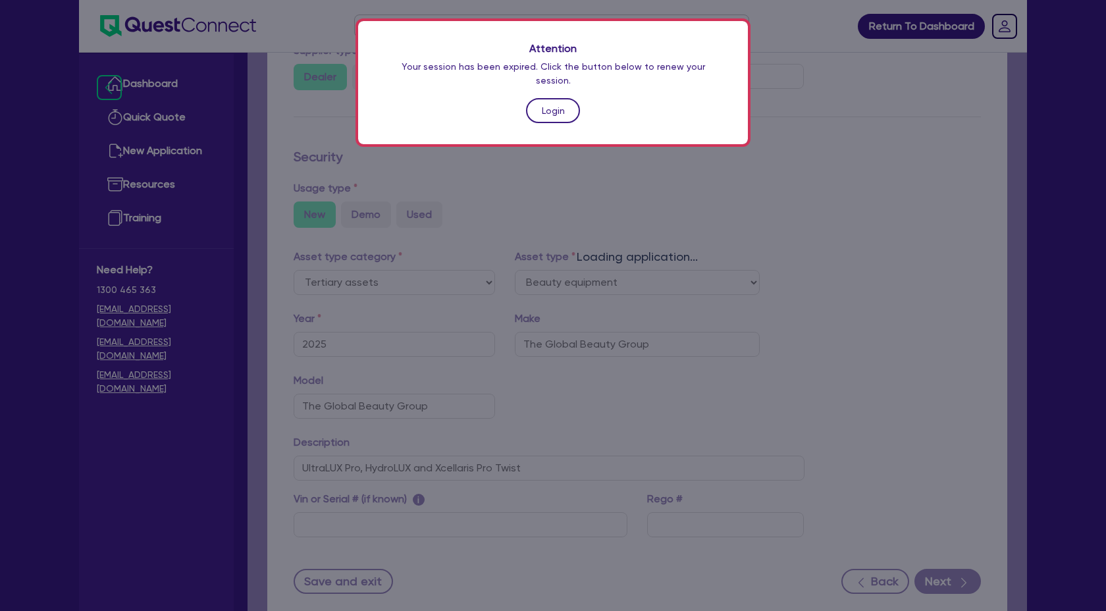
click at [555, 98] on link "Login" at bounding box center [553, 110] width 54 height 25
